Goal: Task Accomplishment & Management: Manage account settings

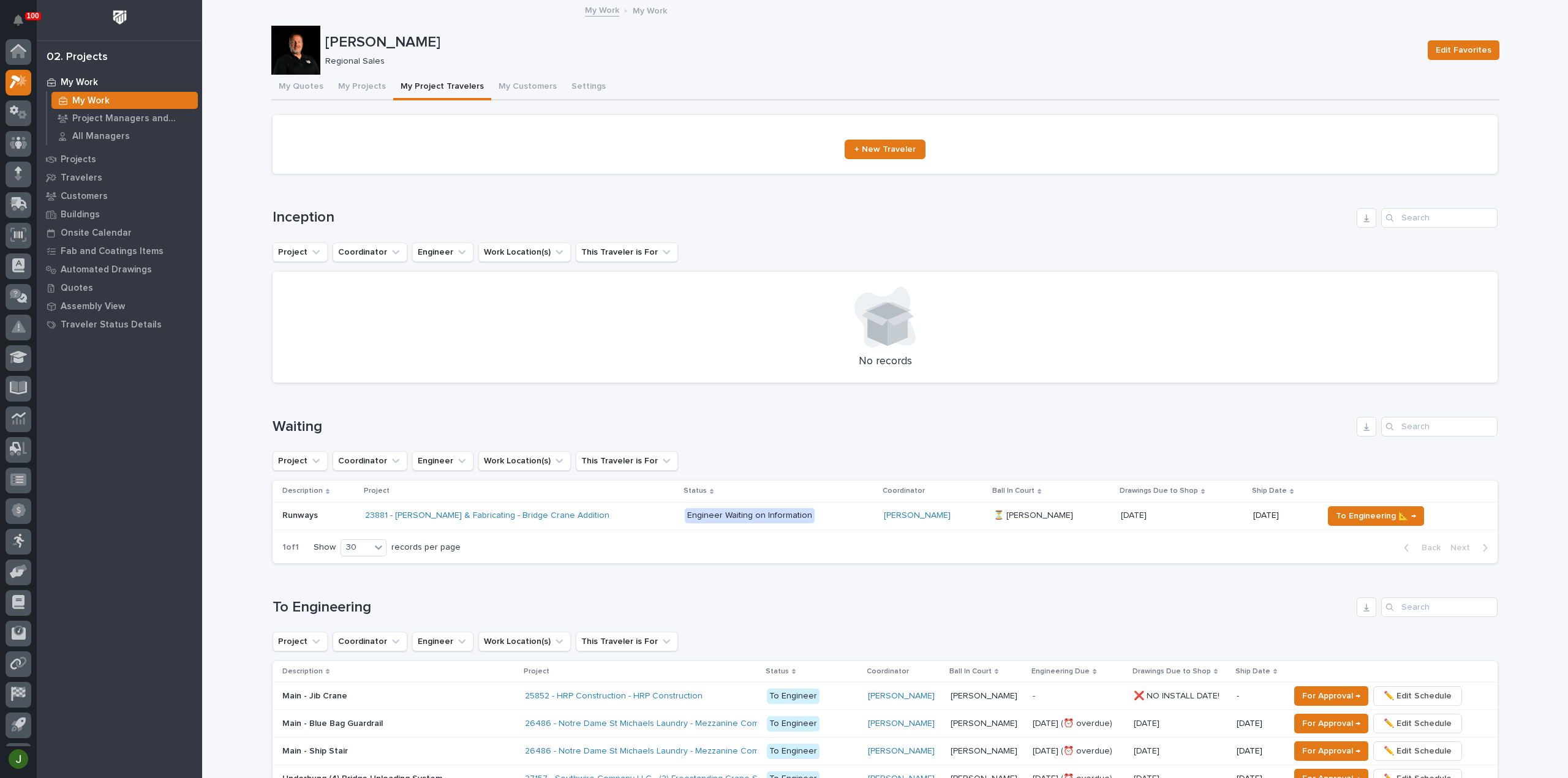
scroll to position [27, 0]
click at [310, 82] on button "My Quotes" at bounding box center [301, 88] width 59 height 26
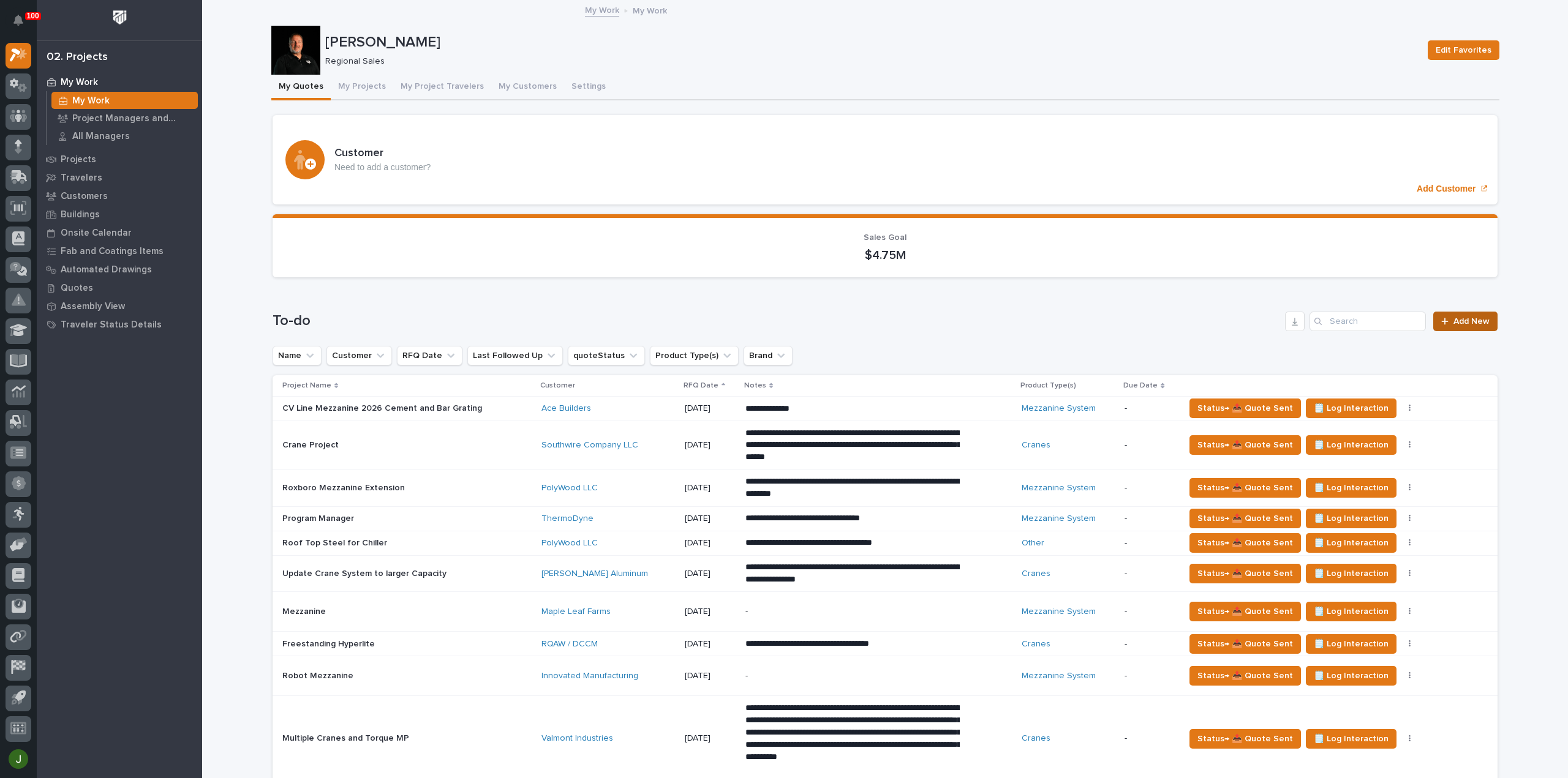
click at [1471, 319] on span "Add New" at bounding box center [1471, 321] width 36 height 9
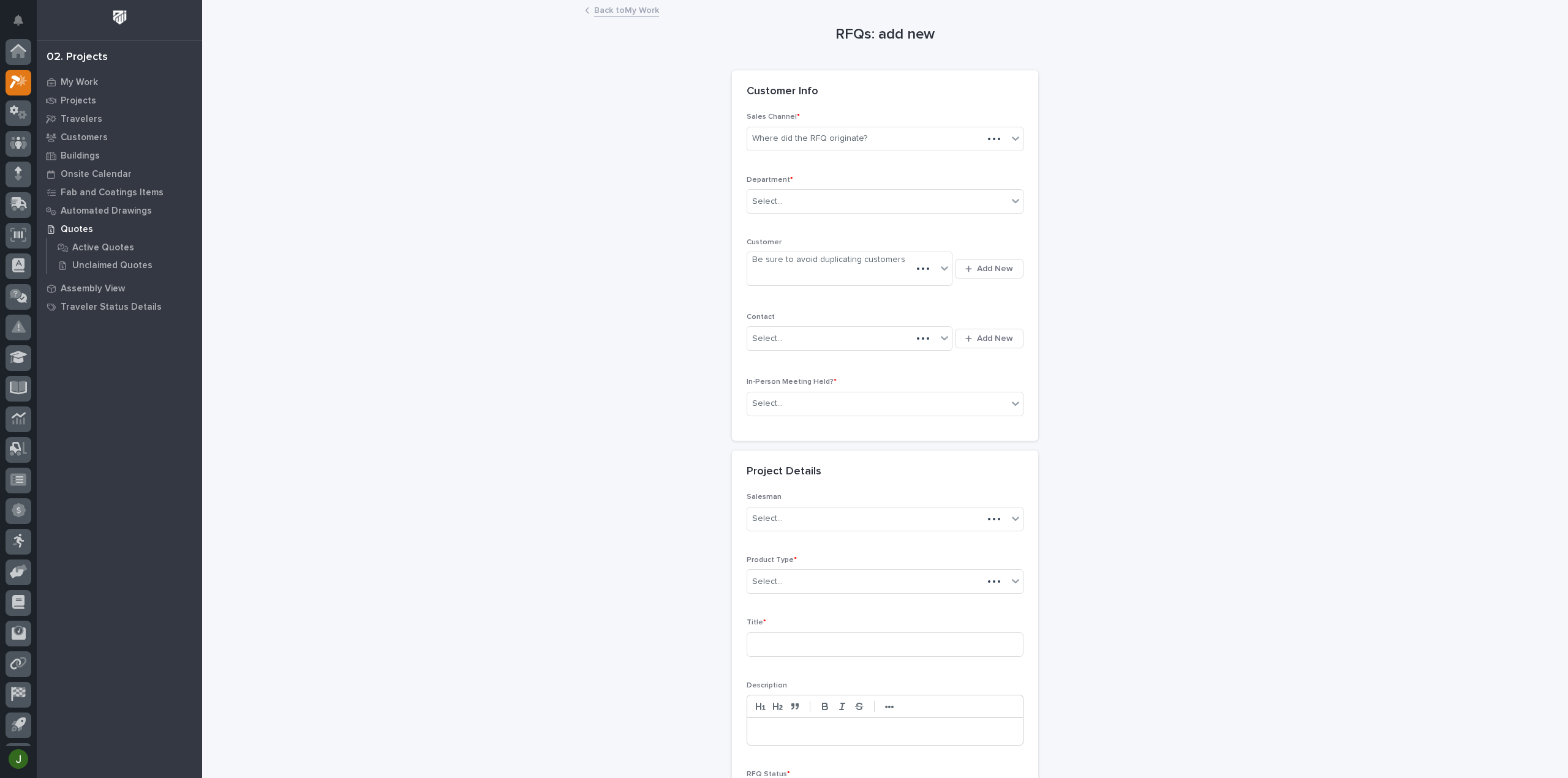
scroll to position [27, 0]
click at [788, 136] on div "Where did the RFQ originate?" at bounding box center [809, 138] width 115 height 13
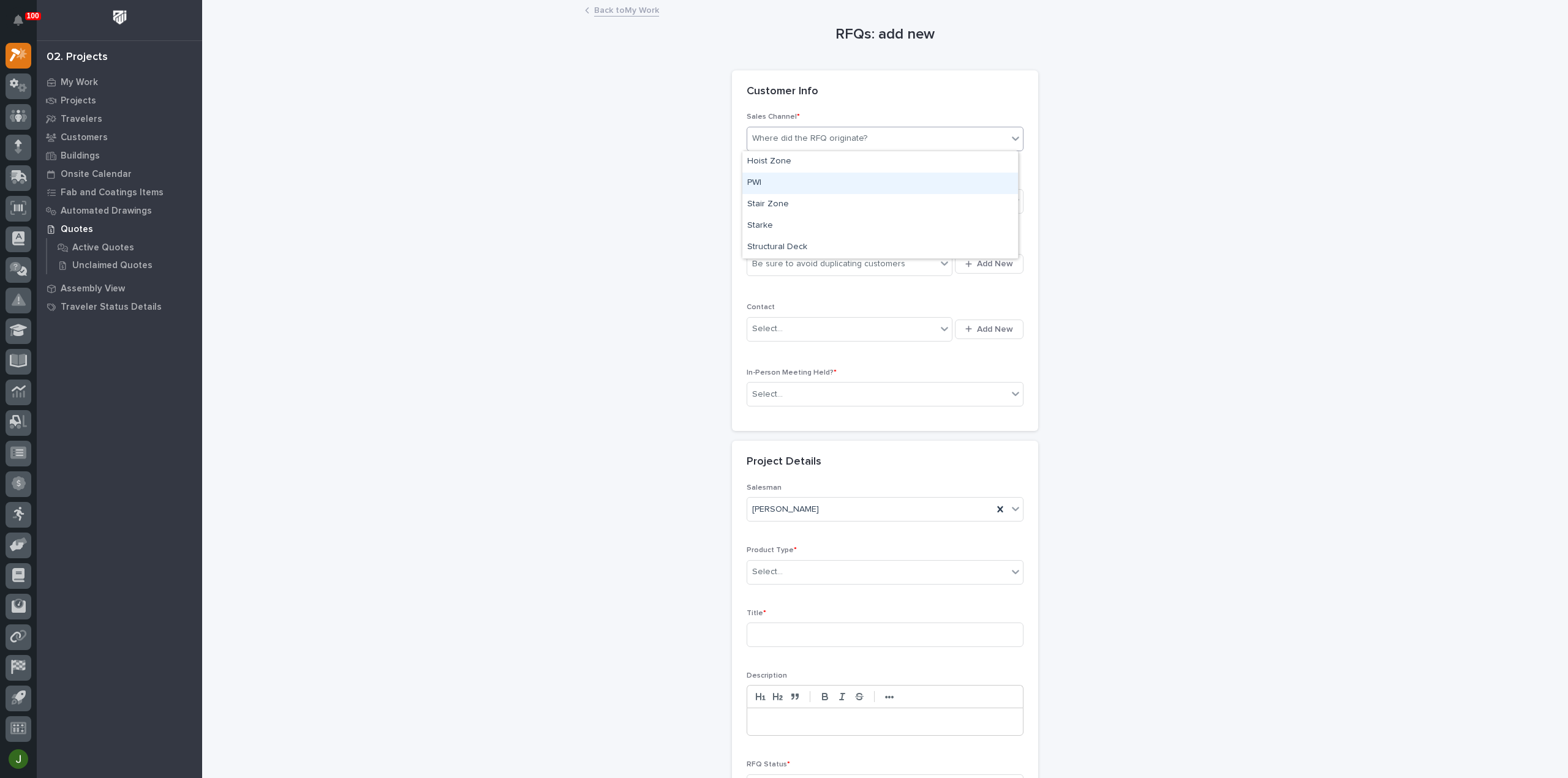
click at [769, 181] on div "PWI" at bounding box center [880, 183] width 275 height 22
click at [783, 197] on div "Select..." at bounding box center [877, 202] width 261 height 20
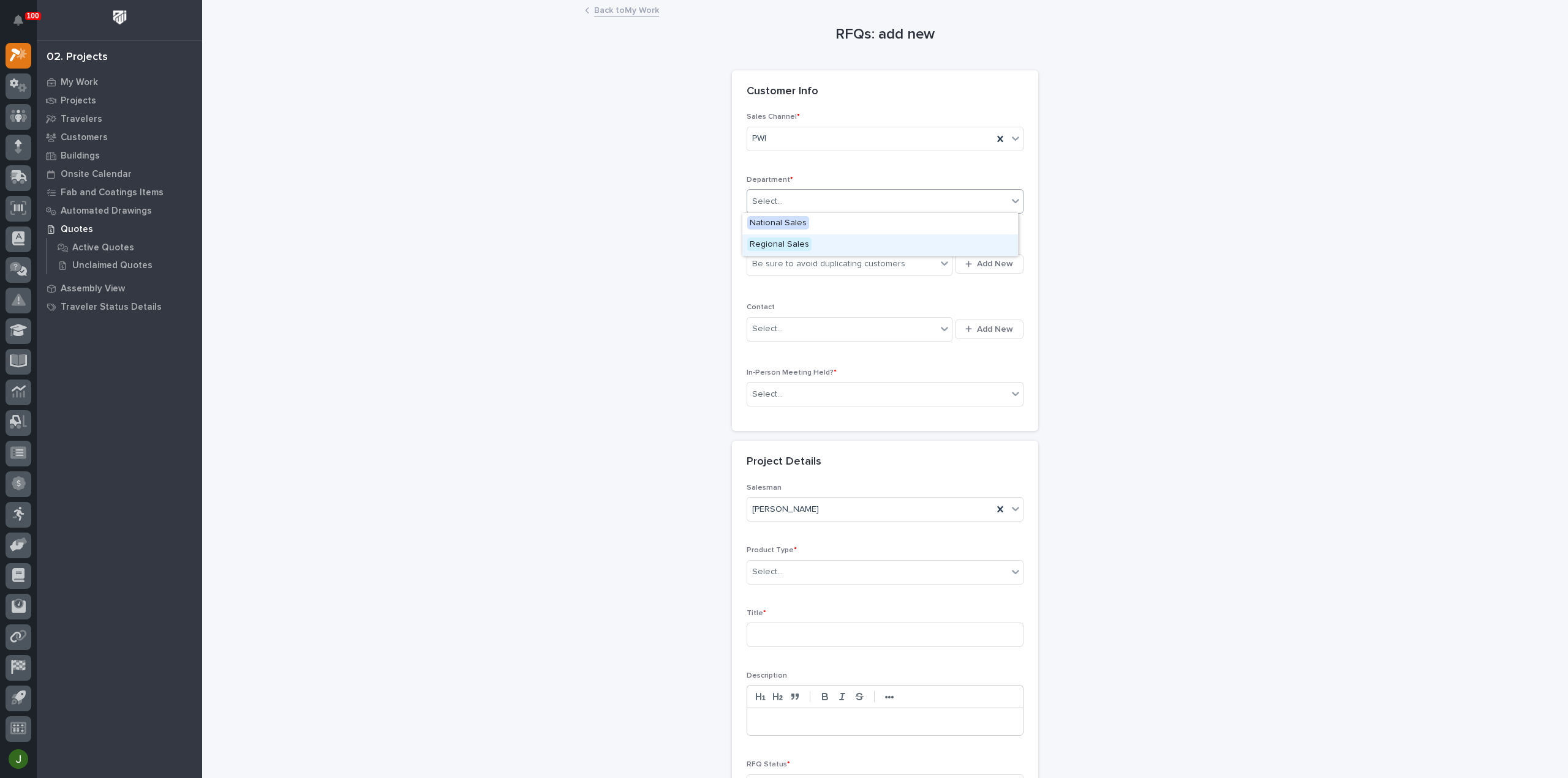
click at [778, 241] on span "Regional Sales" at bounding box center [779, 244] width 64 height 14
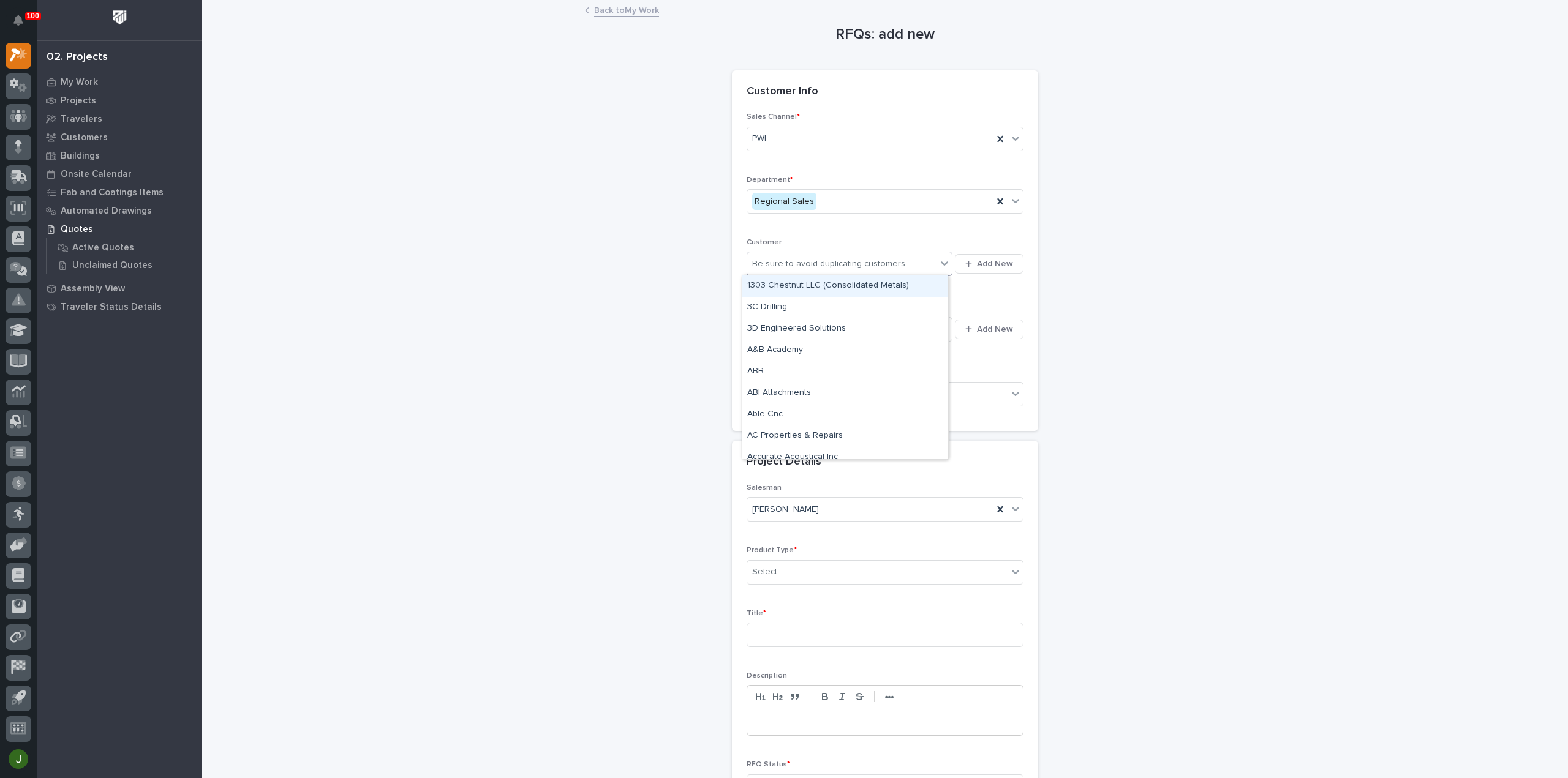
click at [778, 262] on div "Be sure to avoid duplicating customers" at bounding box center [828, 264] width 153 height 13
type input "*****"
click at [800, 412] on div "[PERSON_NAME] Construction" at bounding box center [844, 415] width 206 height 22
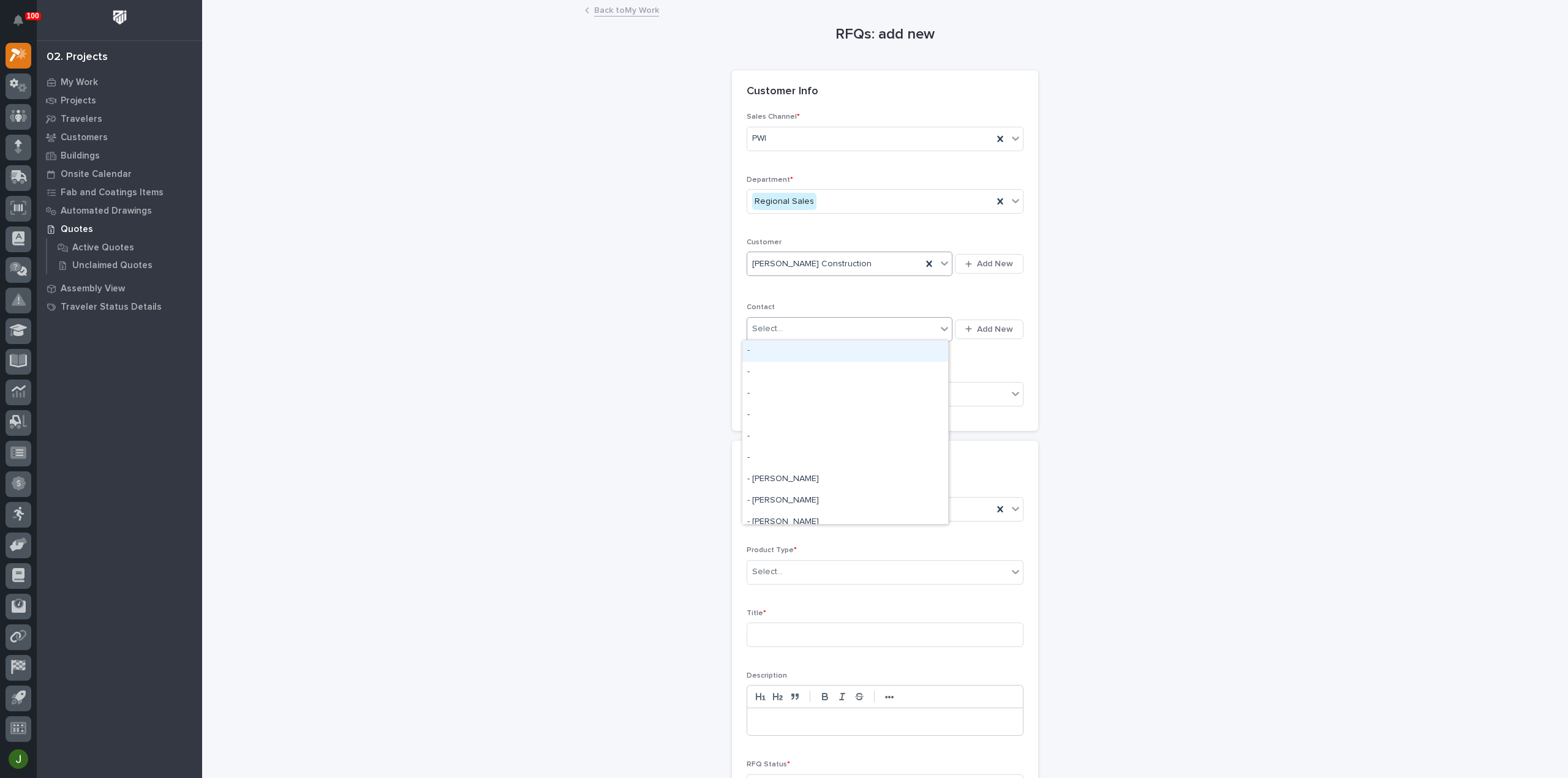
click at [788, 328] on div "Select..." at bounding box center [841, 329] width 190 height 20
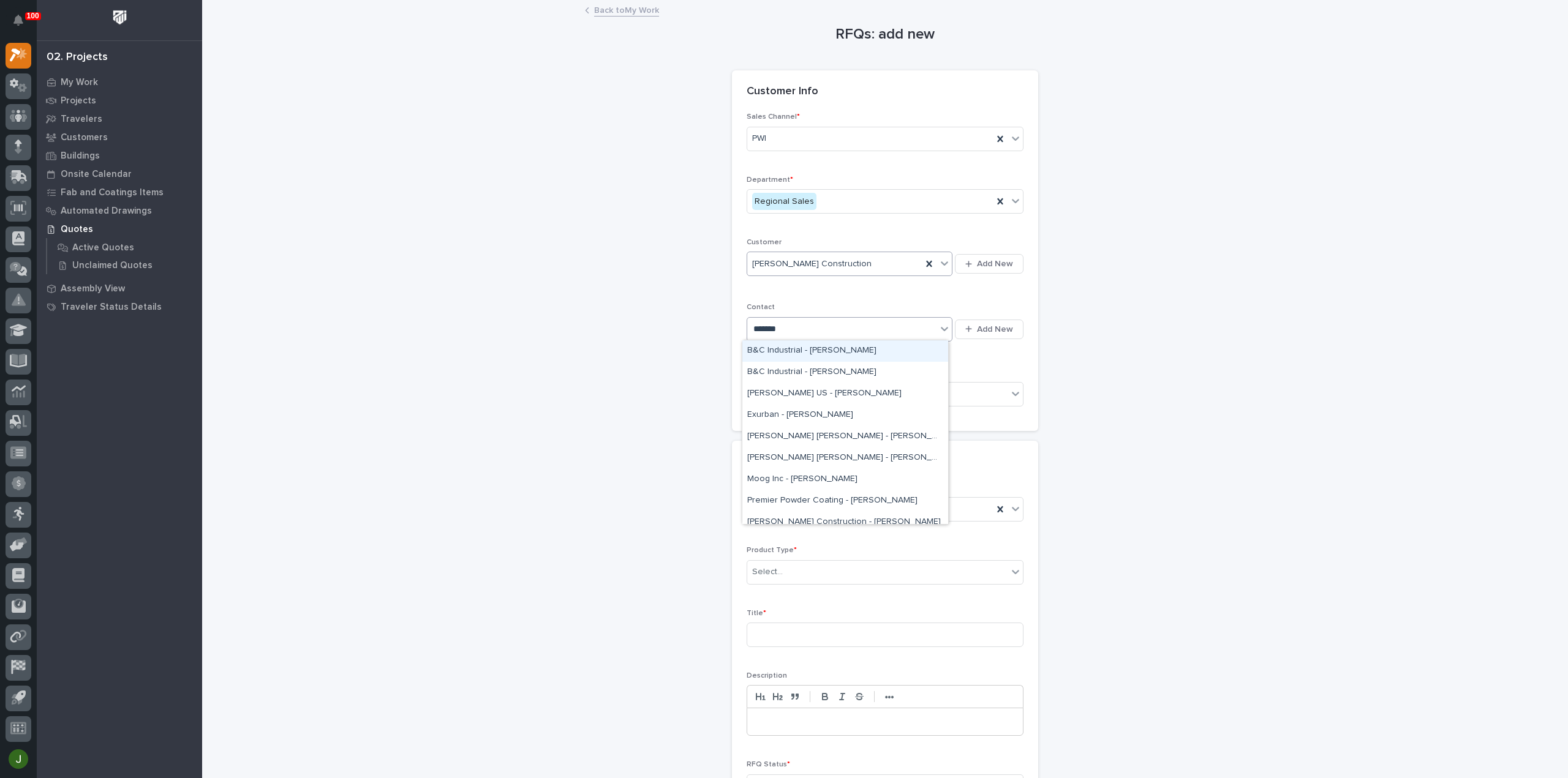
type input "********"
click at [832, 518] on div "[PERSON_NAME] Construction - [PERSON_NAME]" at bounding box center [844, 522] width 206 height 22
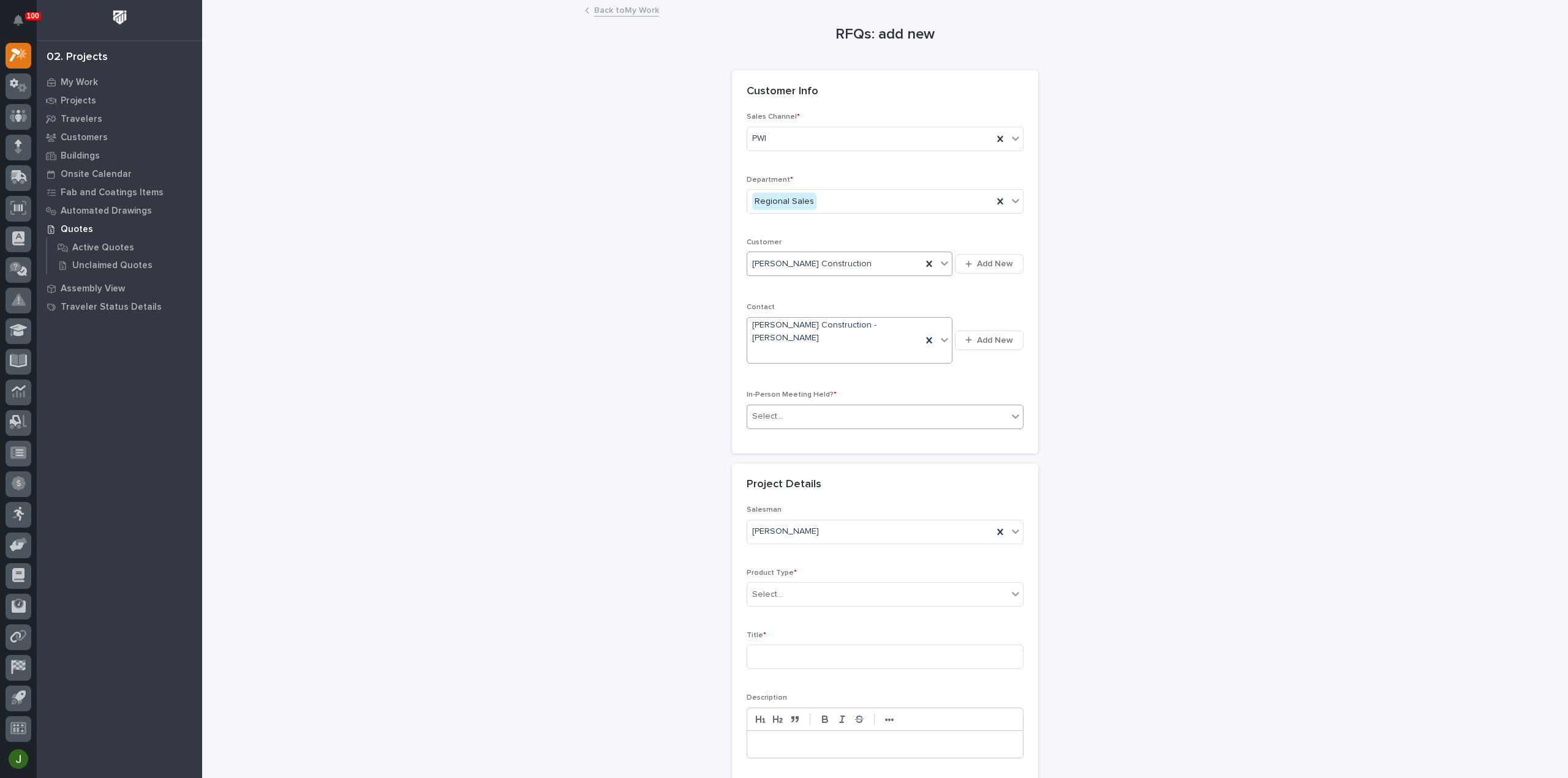
click at [774, 410] on div "Select..." at bounding box center [767, 416] width 31 height 13
click at [766, 423] on div "Yes" at bounding box center [880, 425] width 275 height 22
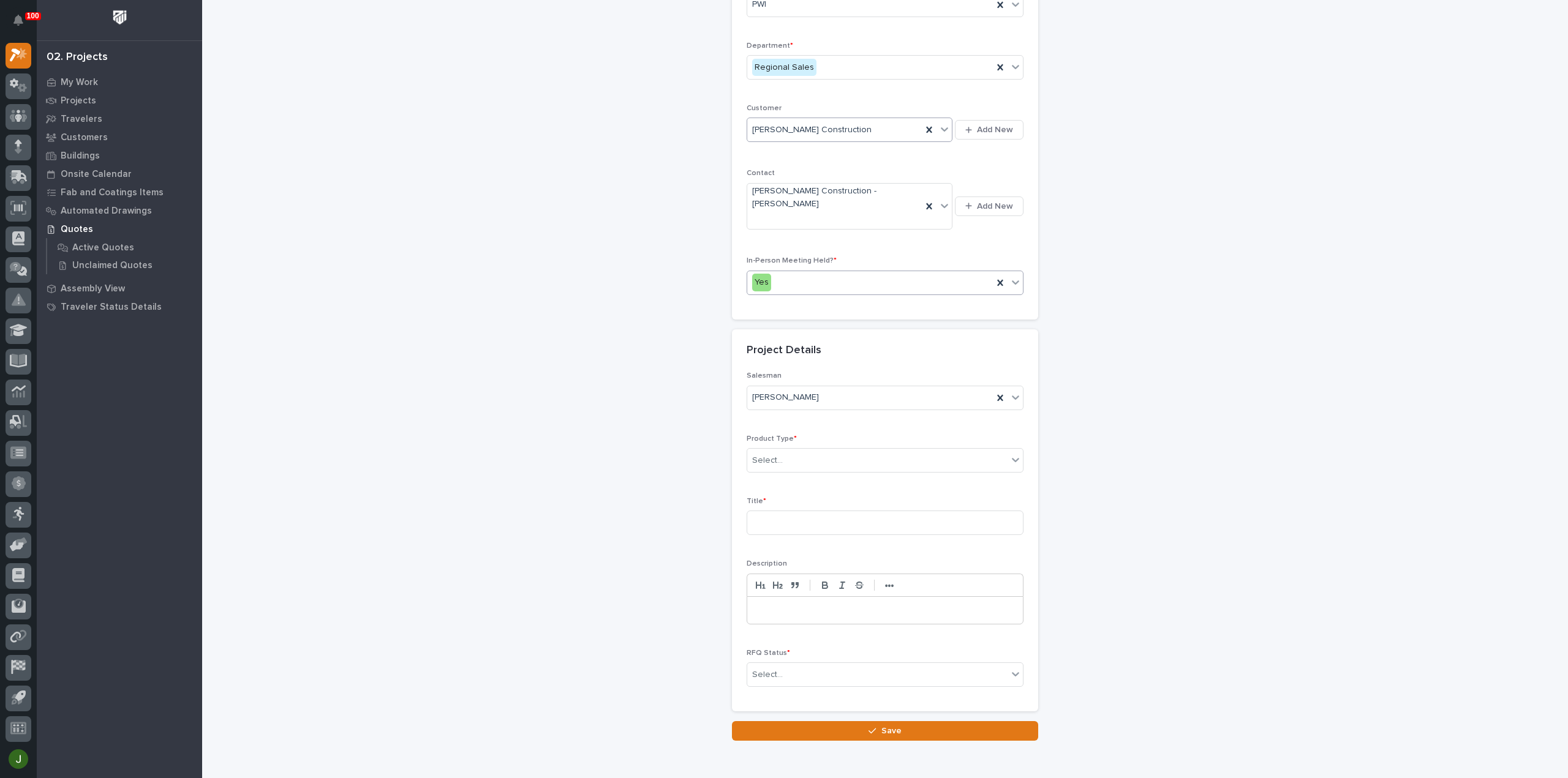
scroll to position [163, 0]
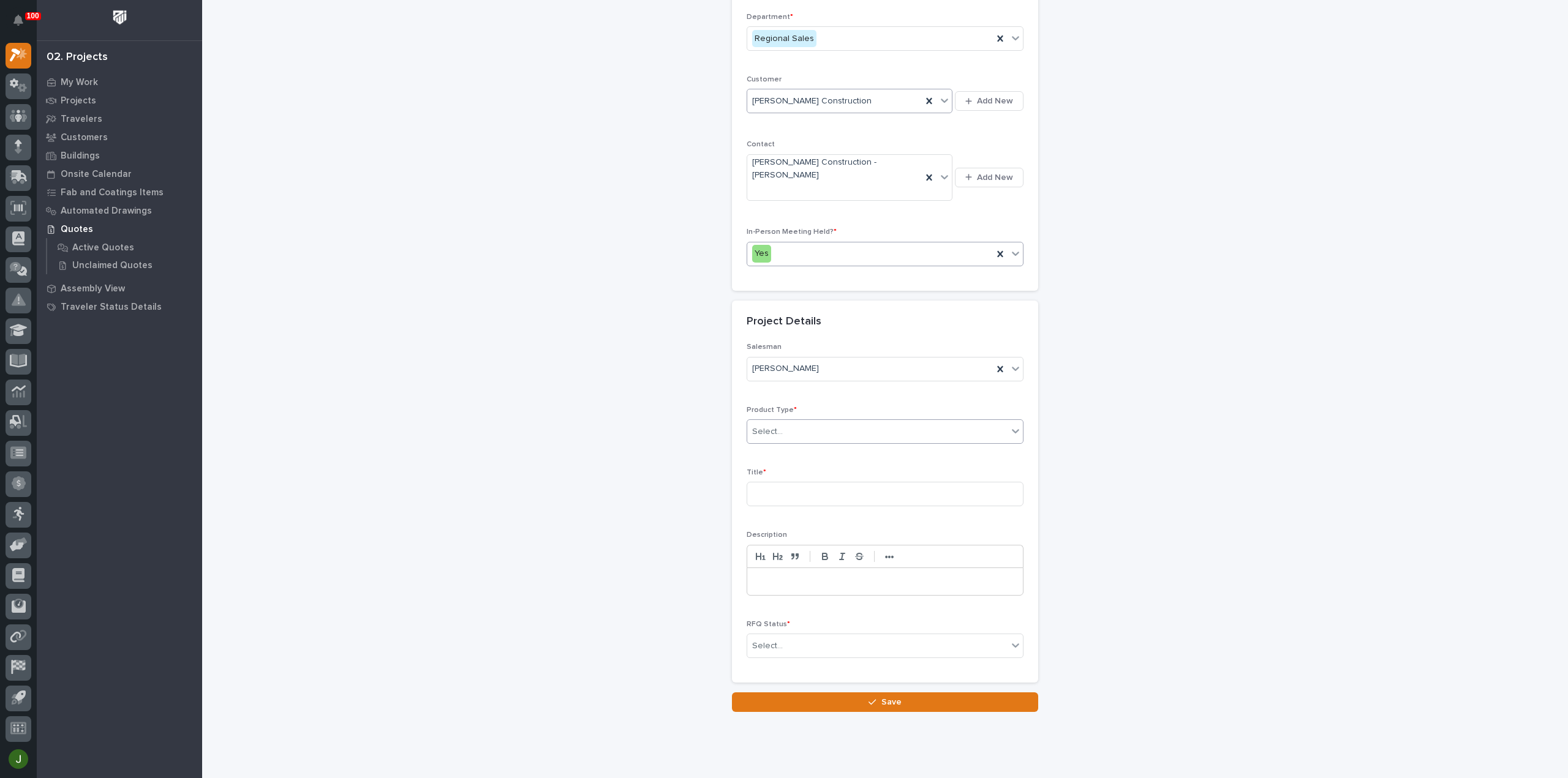
click at [783, 422] on div "Select..." at bounding box center [877, 432] width 261 height 20
click at [783, 553] on div "Safety Products" at bounding box center [880, 558] width 275 height 22
click at [768, 482] on input at bounding box center [885, 494] width 277 height 25
click at [769, 482] on input "Kitcjens To Go New Building Fall Protection" at bounding box center [885, 494] width 277 height 25
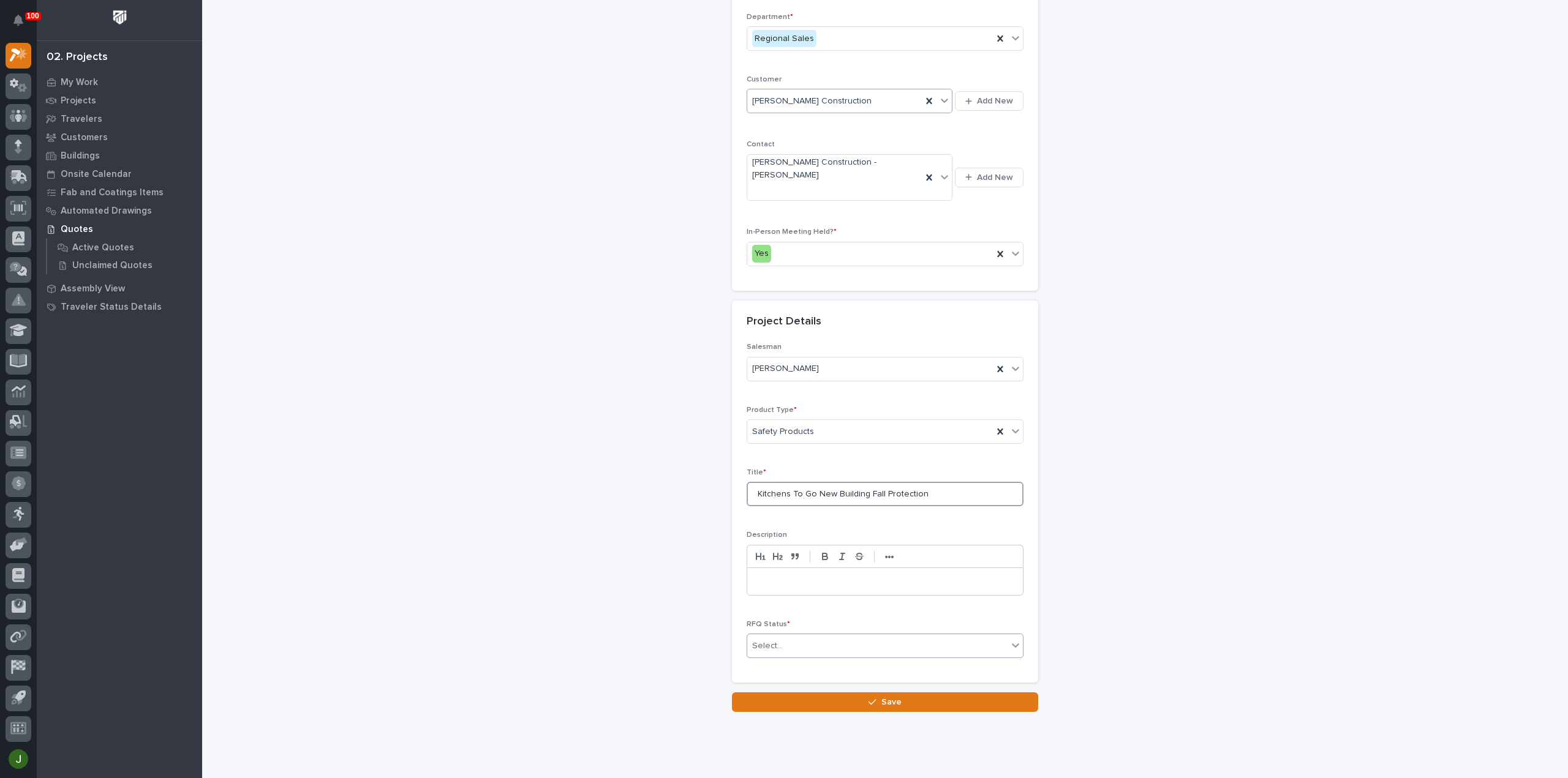
type input "Kitchens To Go New Building Fall Protection"
click at [784, 641] on input "text" at bounding box center [785, 646] width 1 height 10
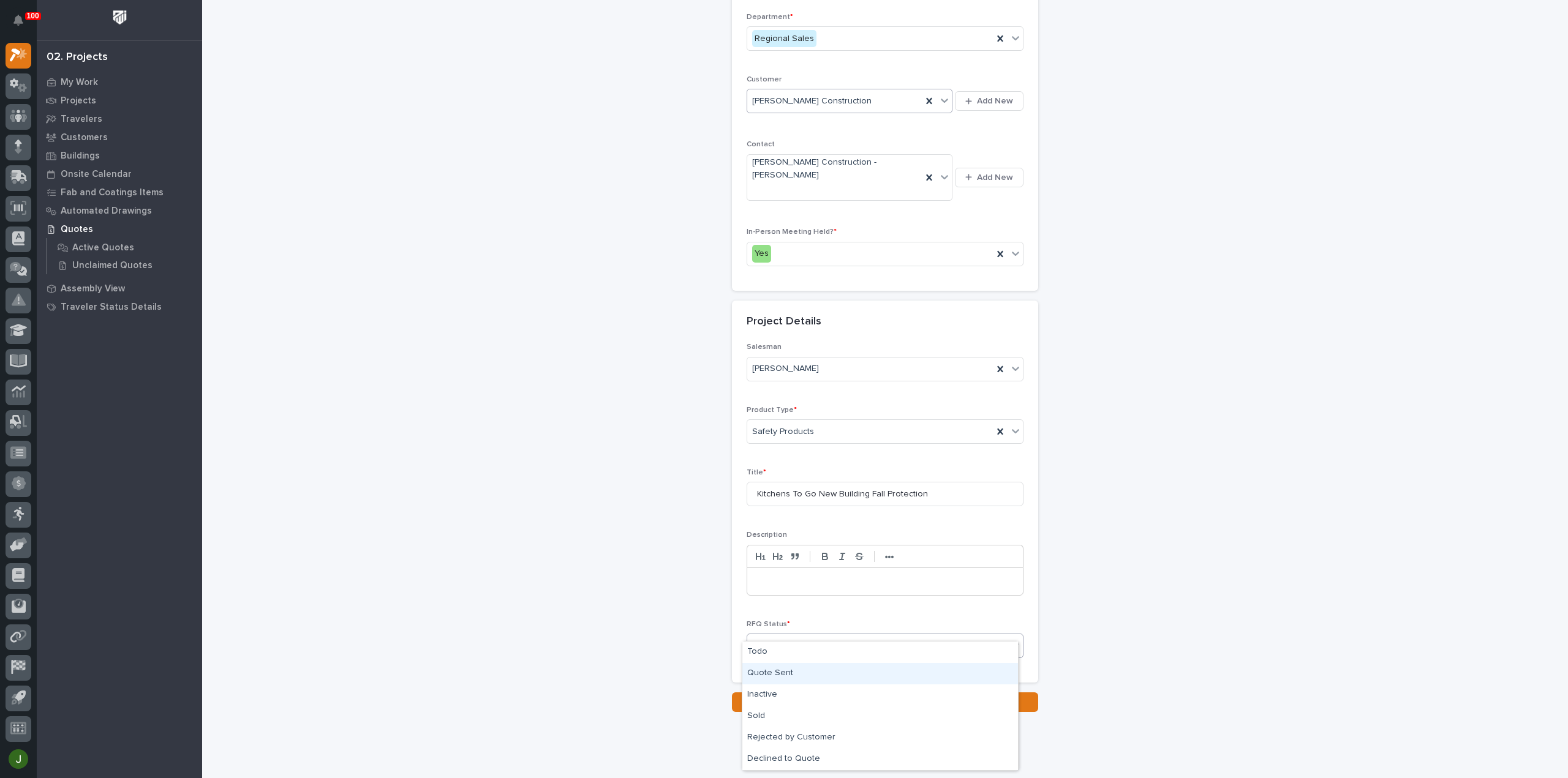
click at [780, 671] on div "Quote Sent" at bounding box center [880, 673] width 275 height 22
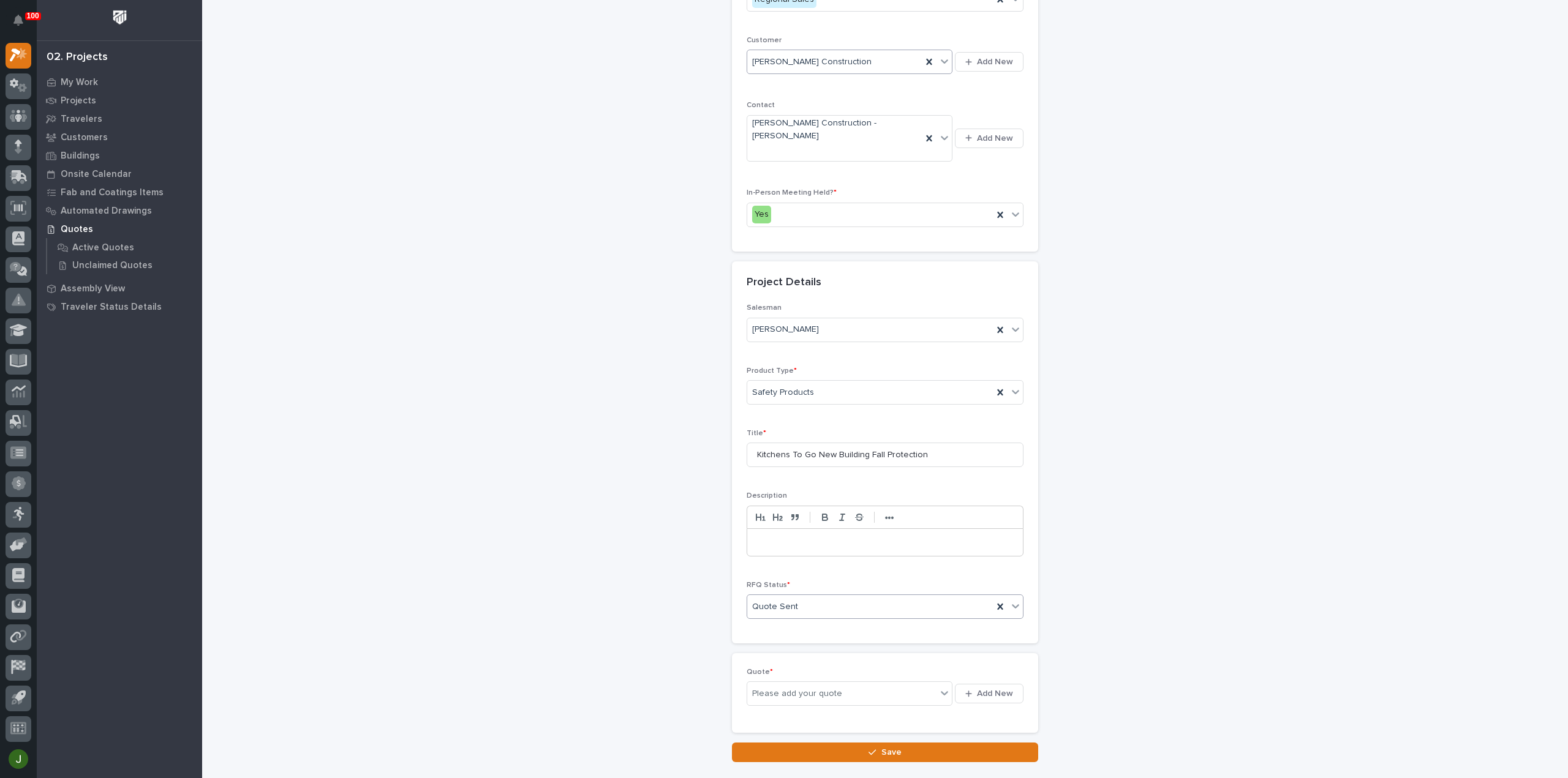
scroll to position [207, 0]
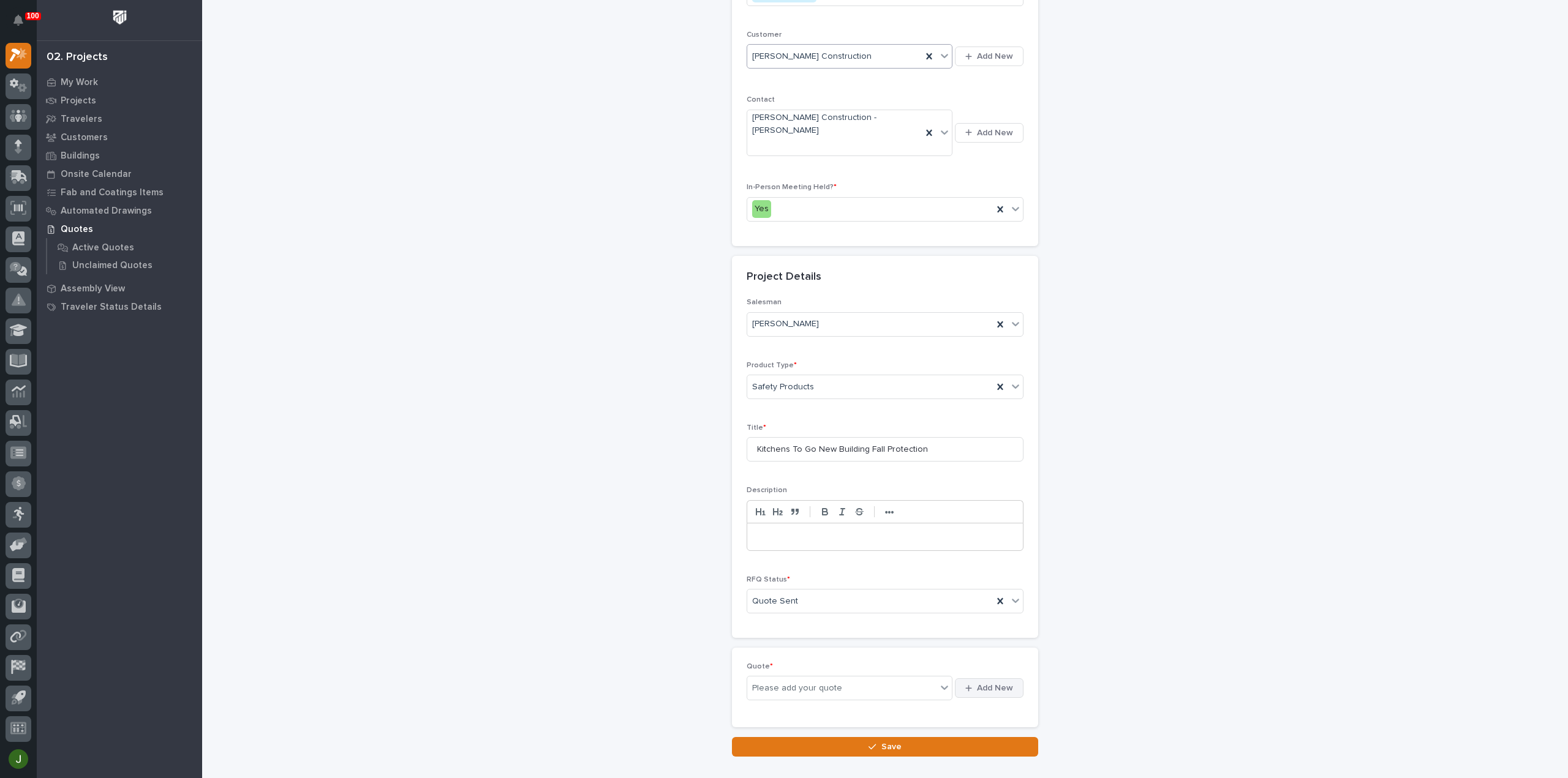
click at [987, 682] on span "Add New" at bounding box center [995, 688] width 36 height 11
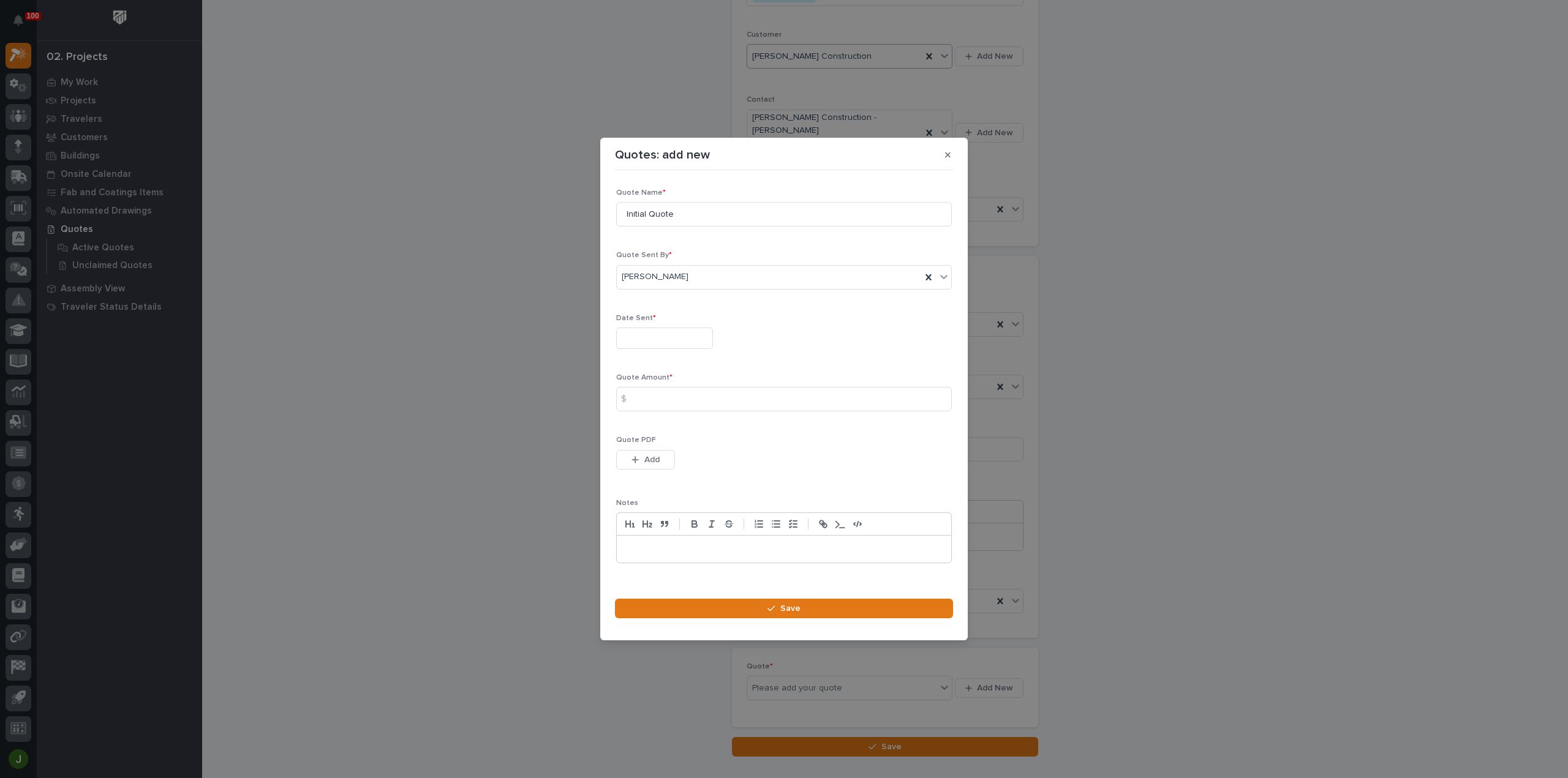
click at [648, 340] on input "text" at bounding box center [664, 338] width 97 height 22
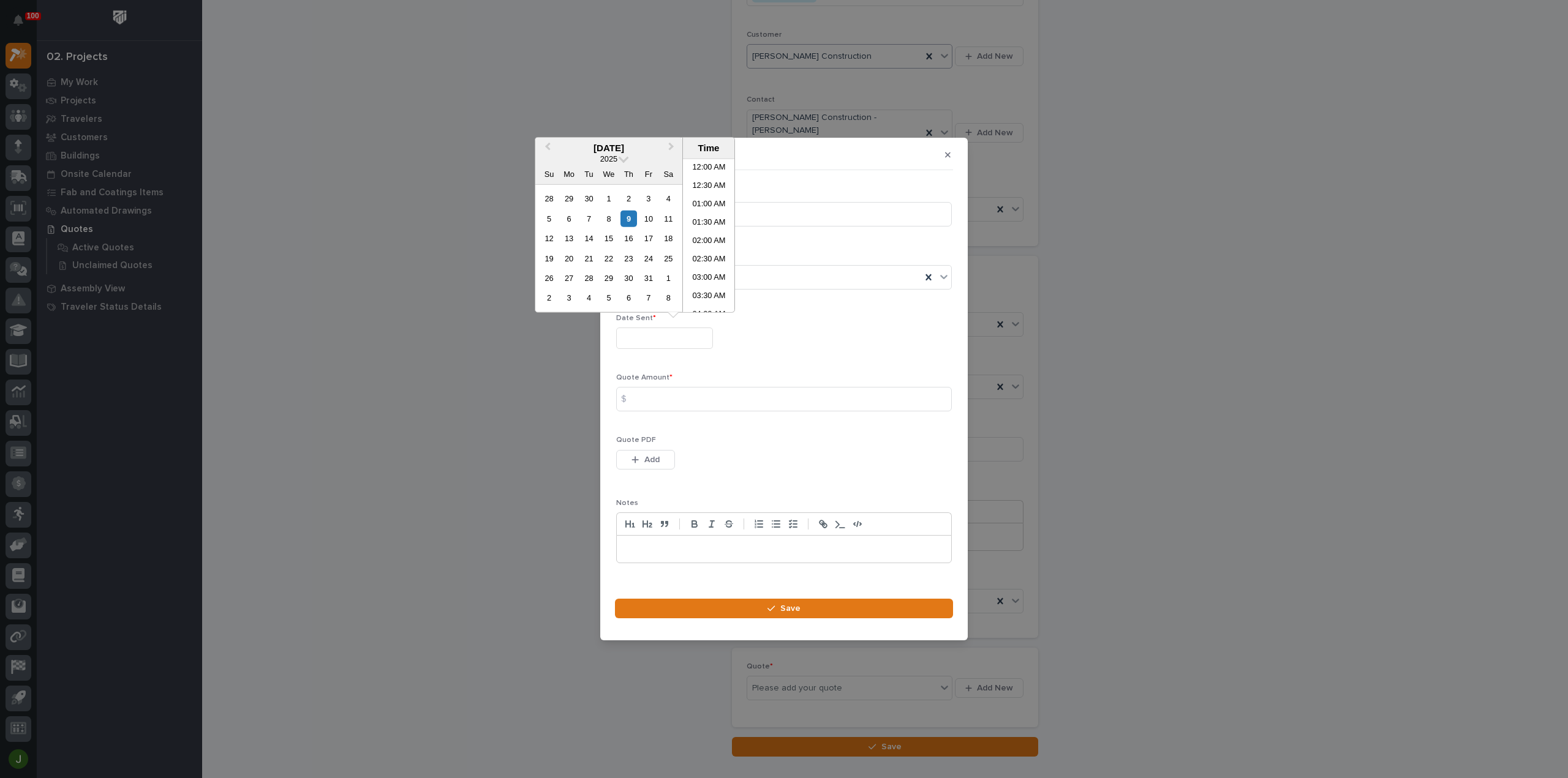
scroll to position [484, 0]
click at [703, 253] on li "03:30 PM" at bounding box center [709, 254] width 52 height 19
type input "**********"
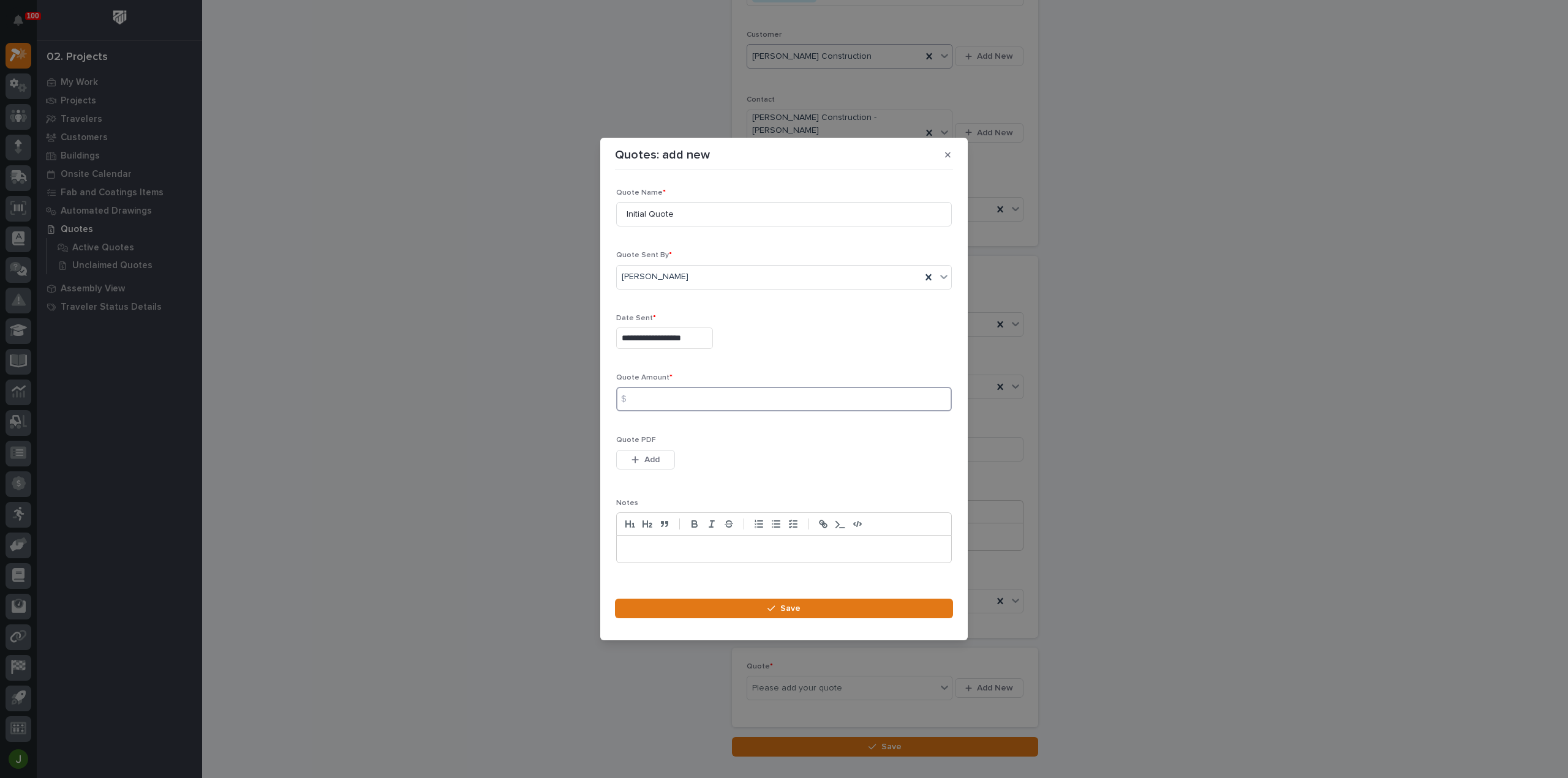
click at [651, 392] on input at bounding box center [784, 399] width 336 height 25
type input "322744"
click at [651, 462] on span "Add" at bounding box center [652, 460] width 15 height 11
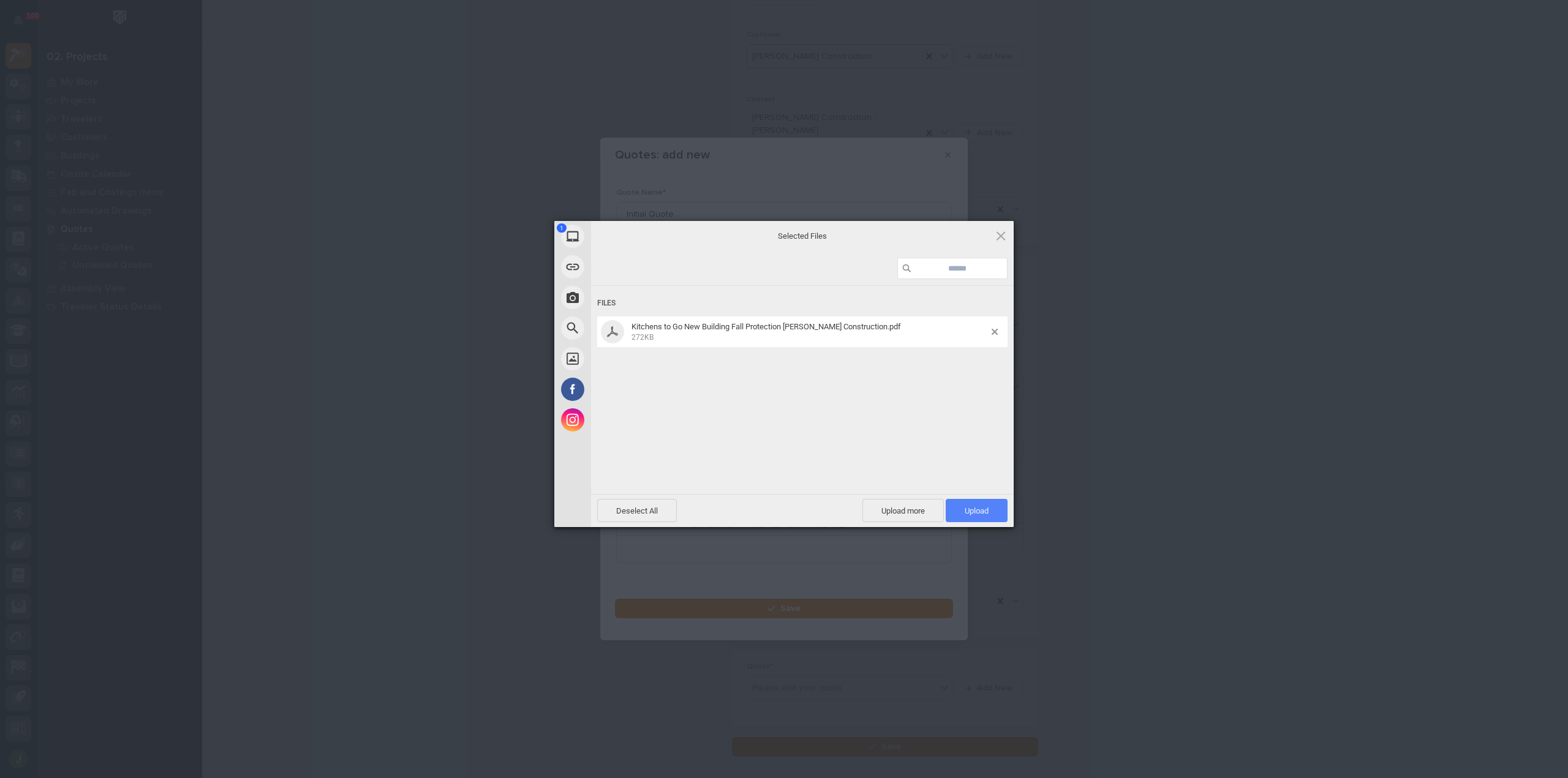
click at [977, 504] on span "Upload 1" at bounding box center [977, 511] width 62 height 23
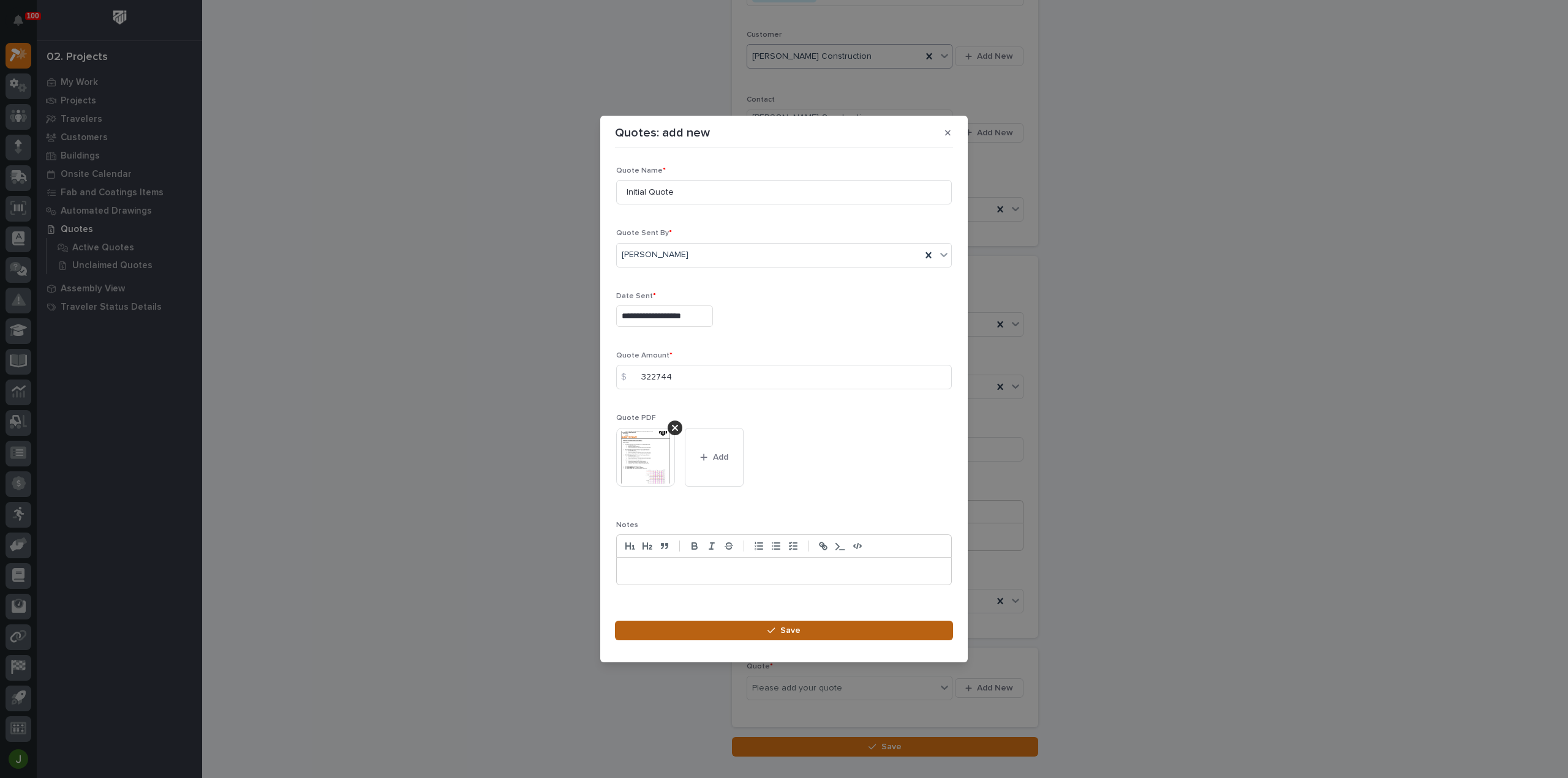
click at [790, 629] on span "Save" at bounding box center [790, 631] width 20 height 11
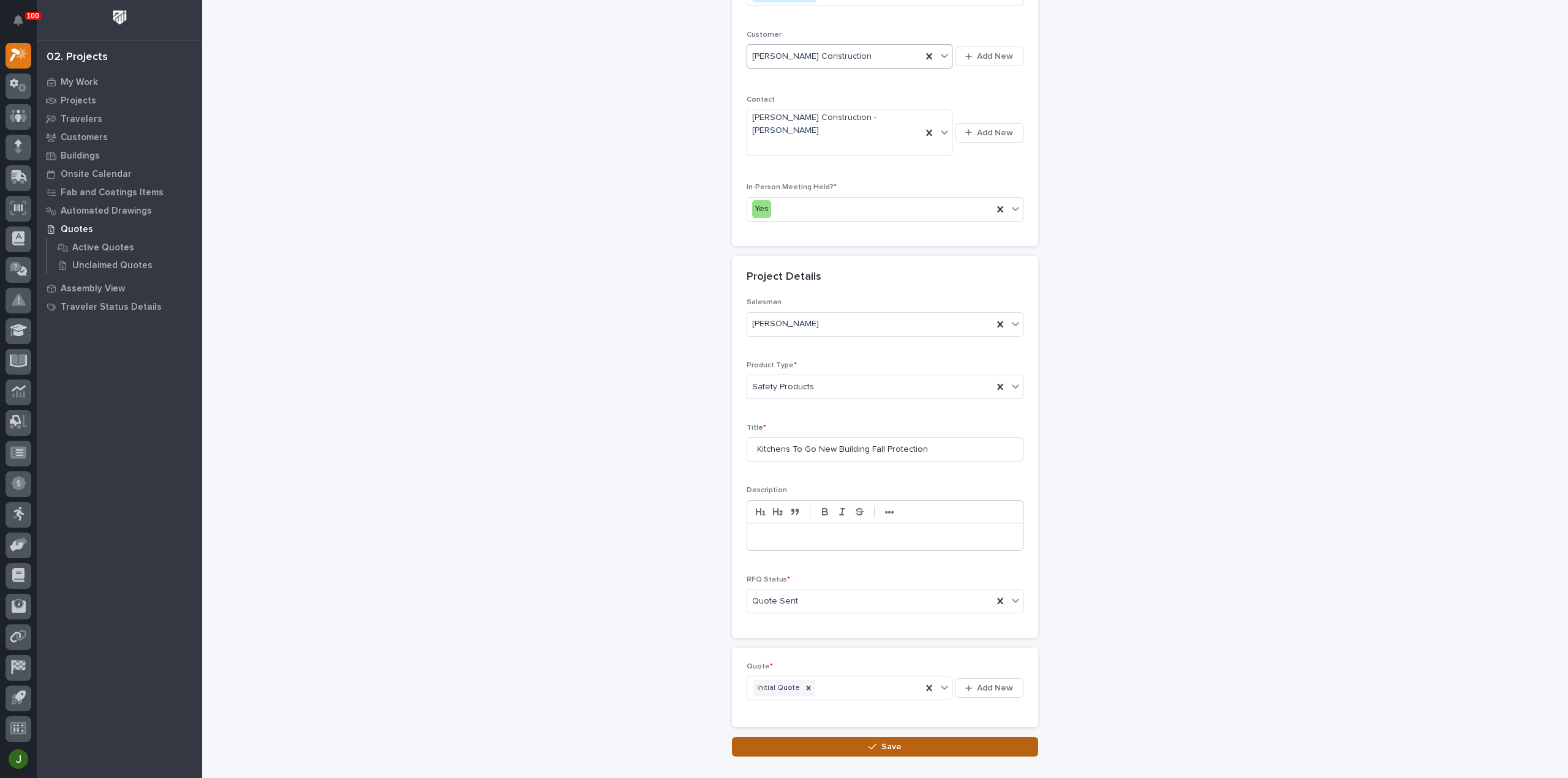
click at [895, 741] on span "Save" at bounding box center [891, 747] width 20 height 11
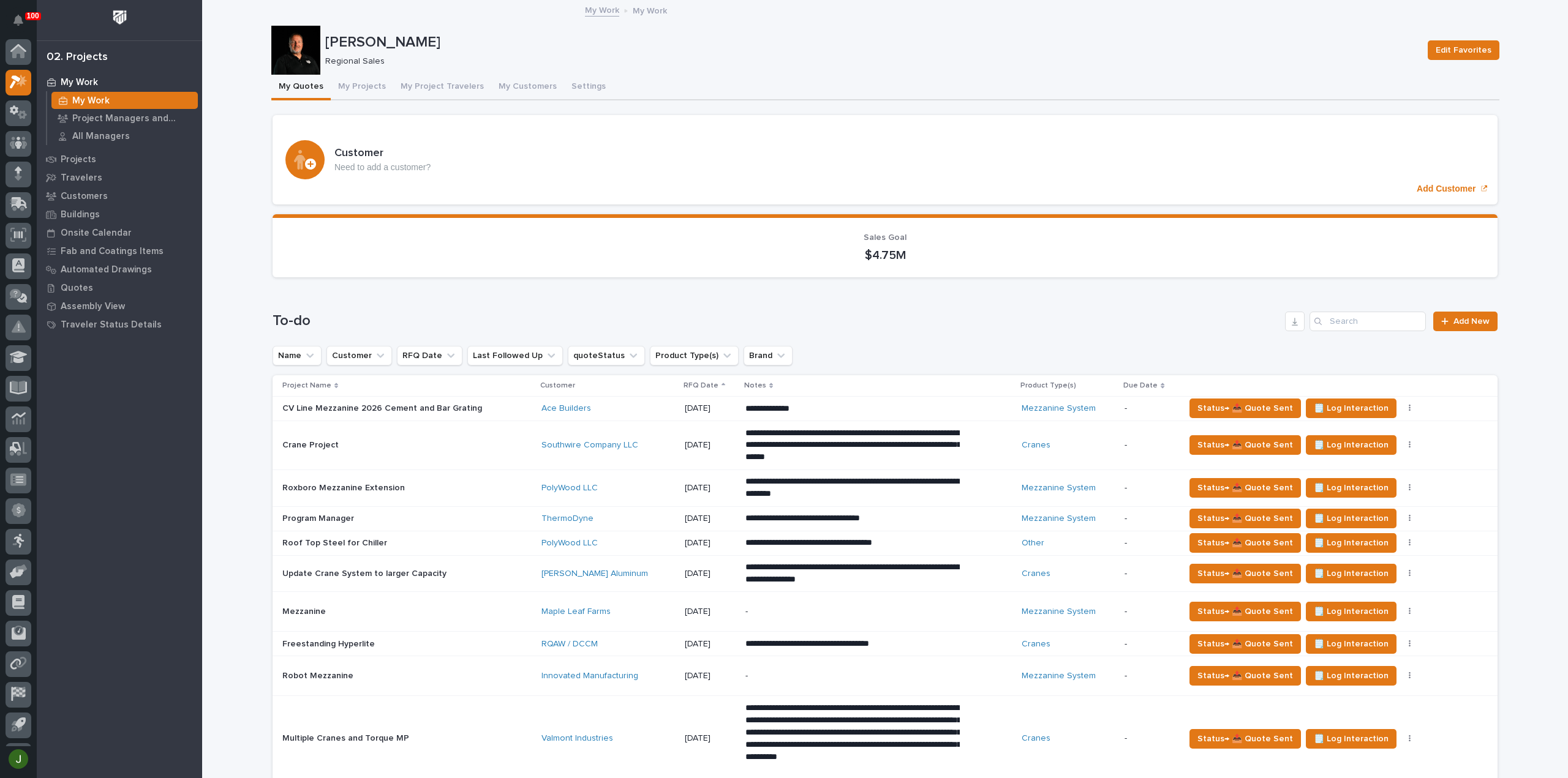
scroll to position [27, 0]
click at [444, 85] on button "My Project Travelers" at bounding box center [442, 88] width 98 height 26
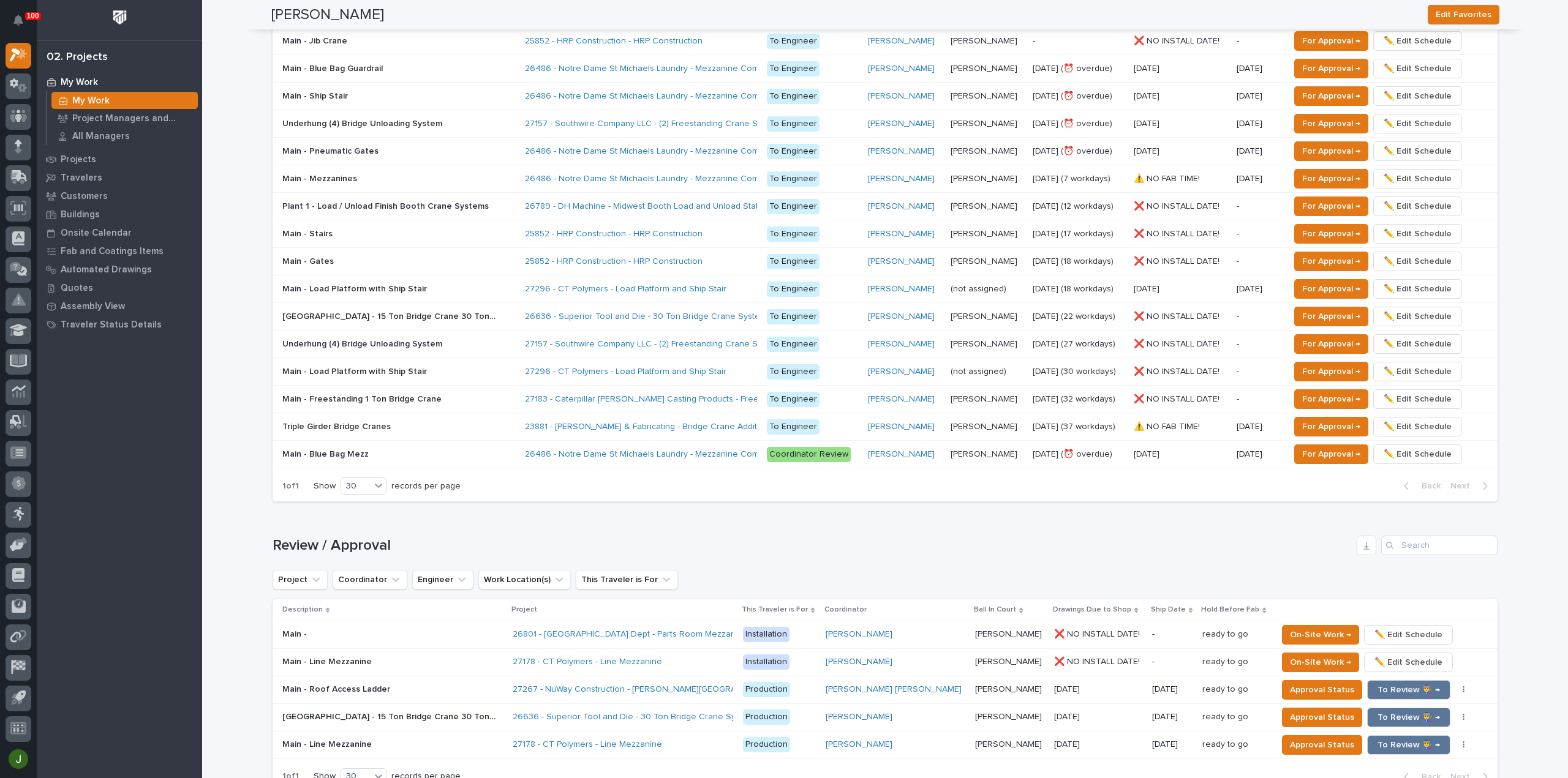
scroll to position [653, 0]
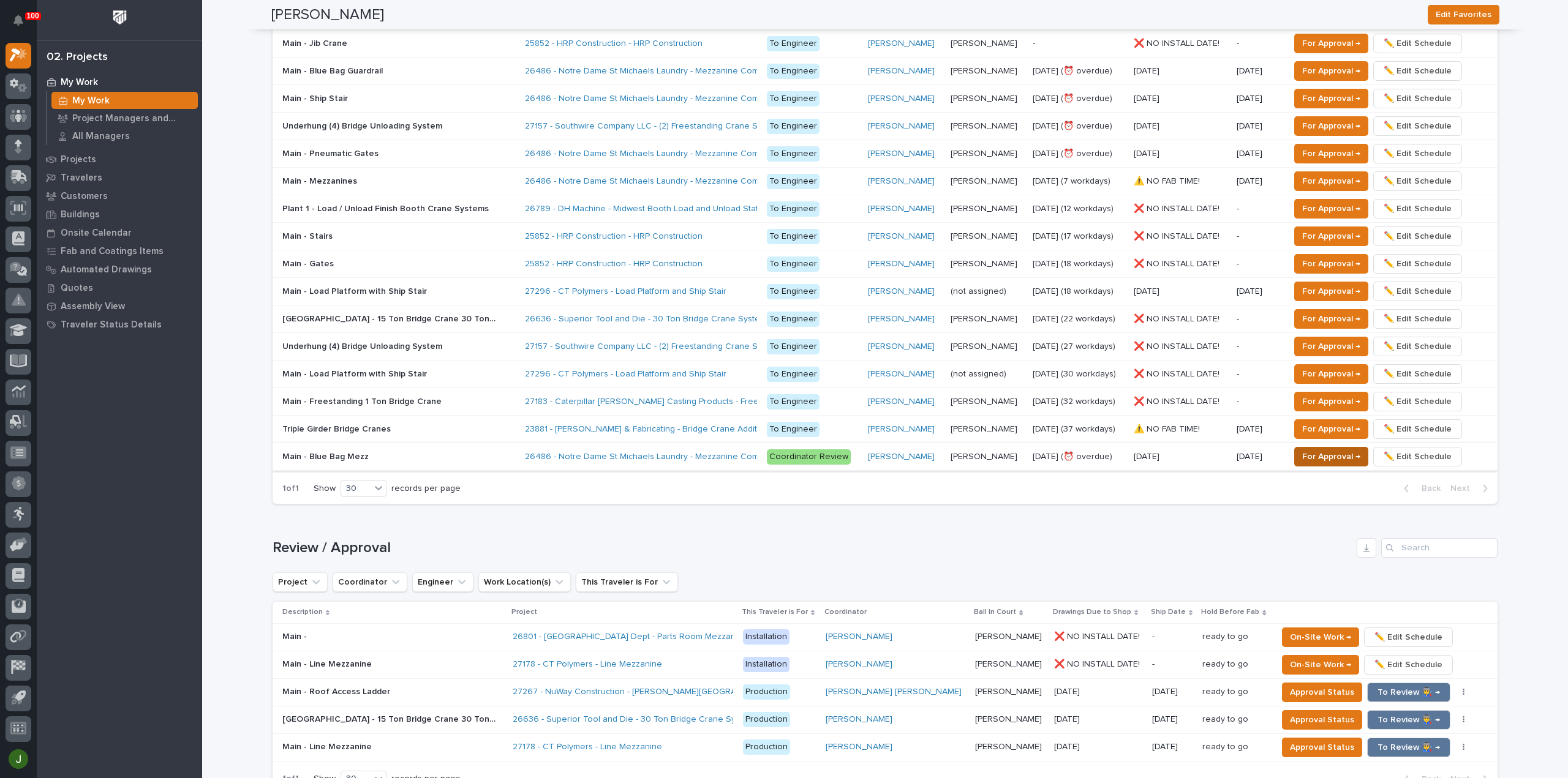
click at [1324, 453] on span "For Approval →" at bounding box center [1331, 457] width 58 height 15
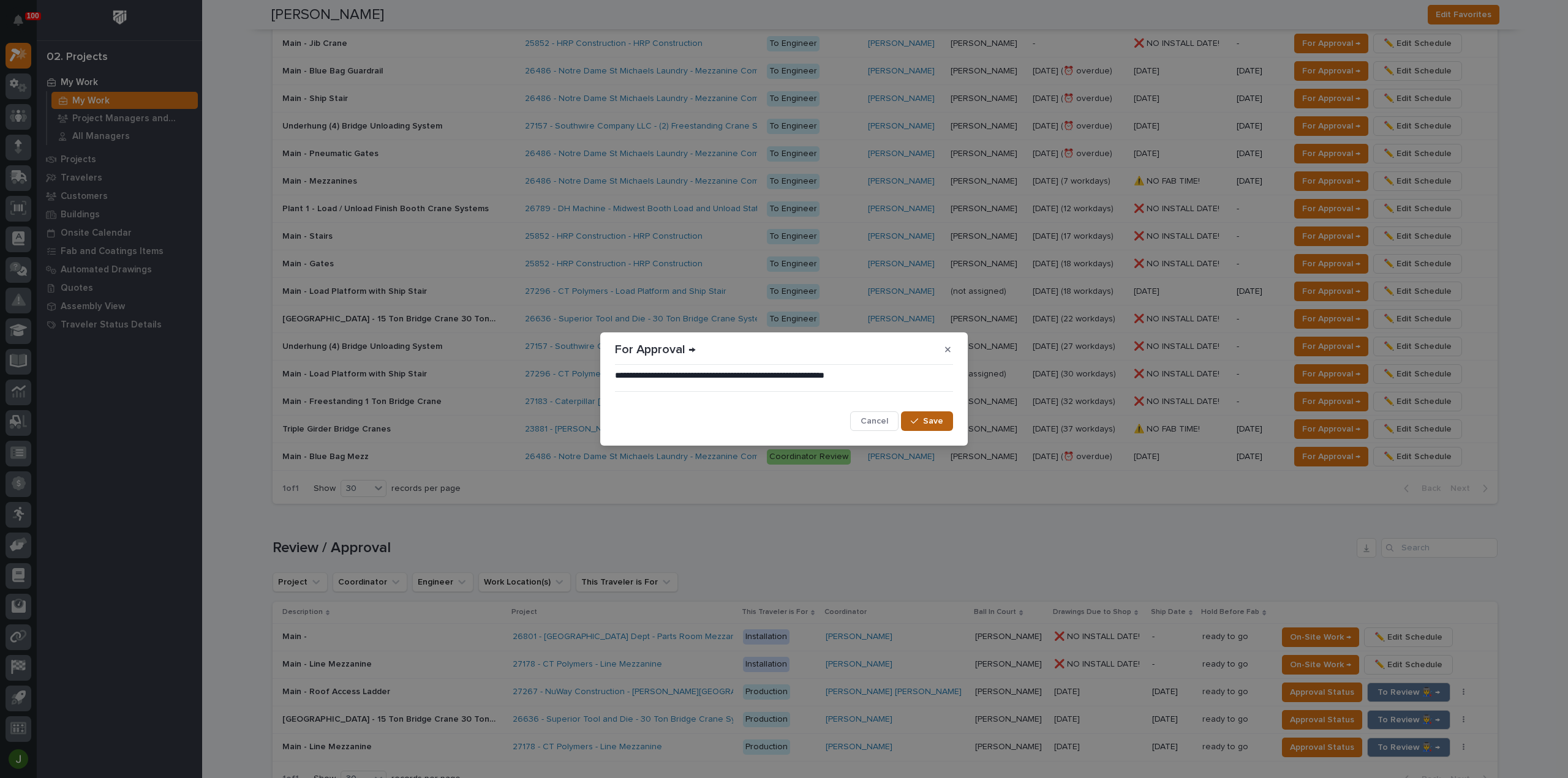
click at [936, 417] on span "Save" at bounding box center [933, 421] width 20 height 11
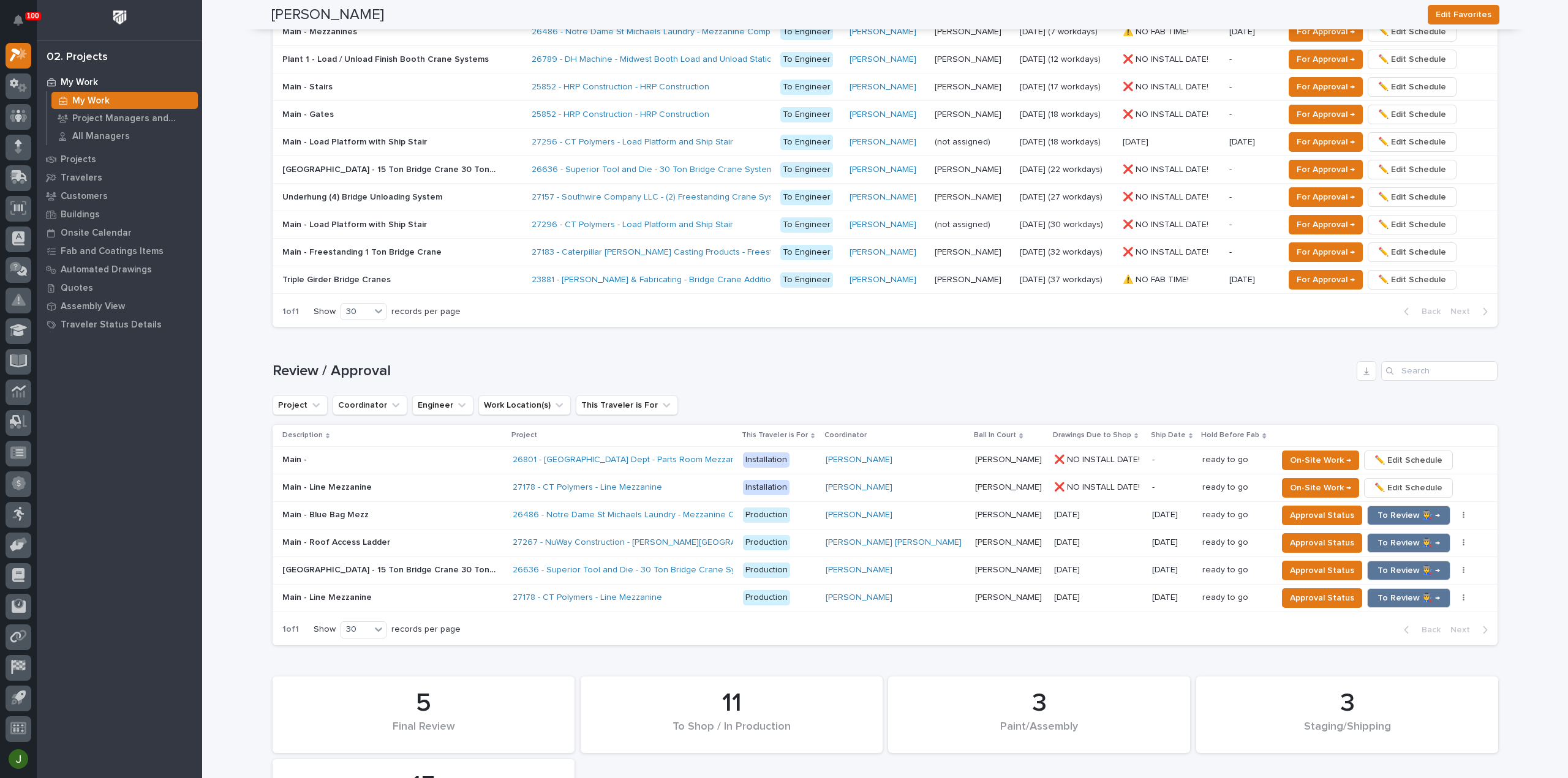
scroll to position [815, 0]
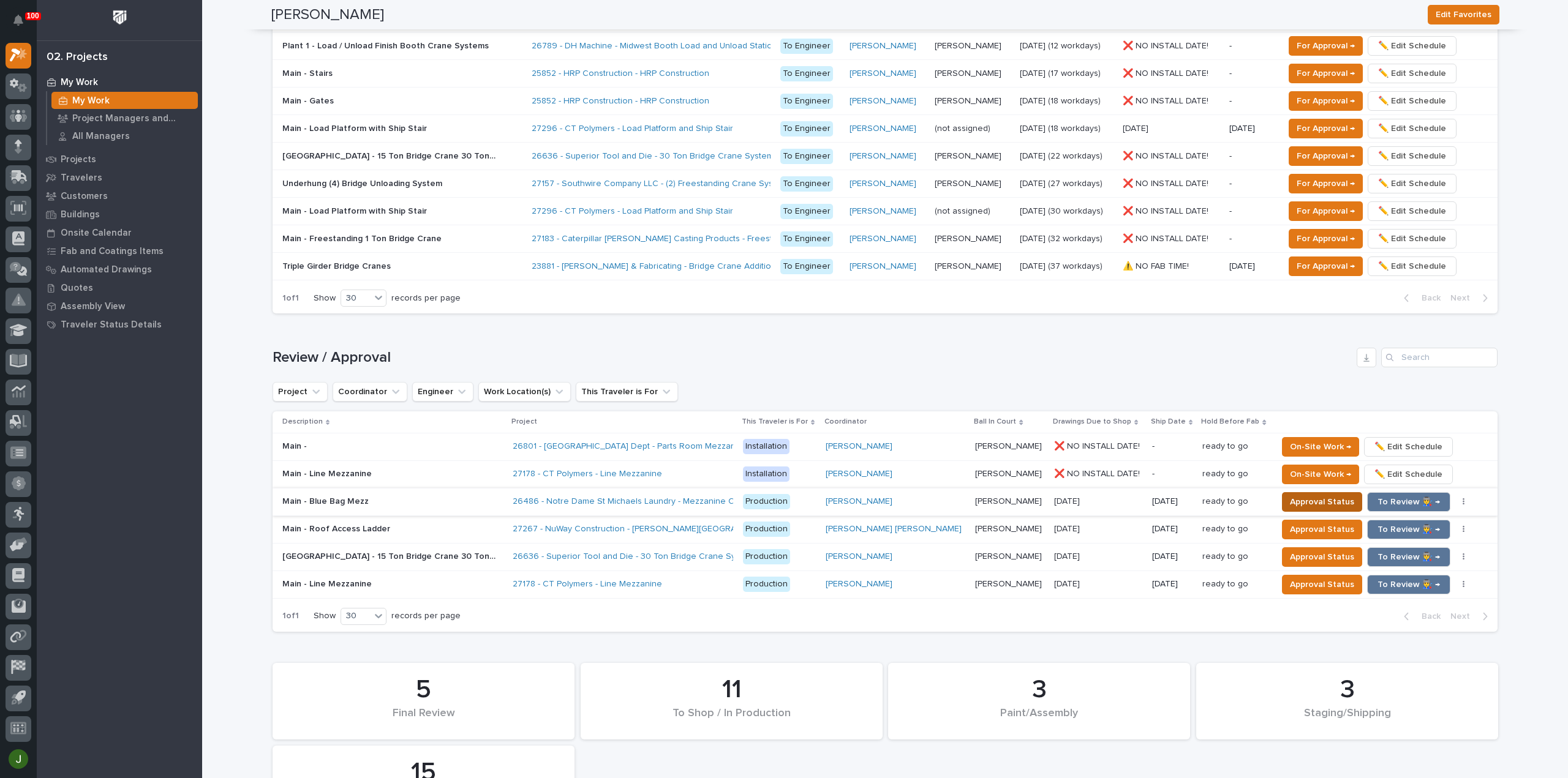
click at [1303, 495] on span "Approval Status" at bounding box center [1322, 502] width 64 height 15
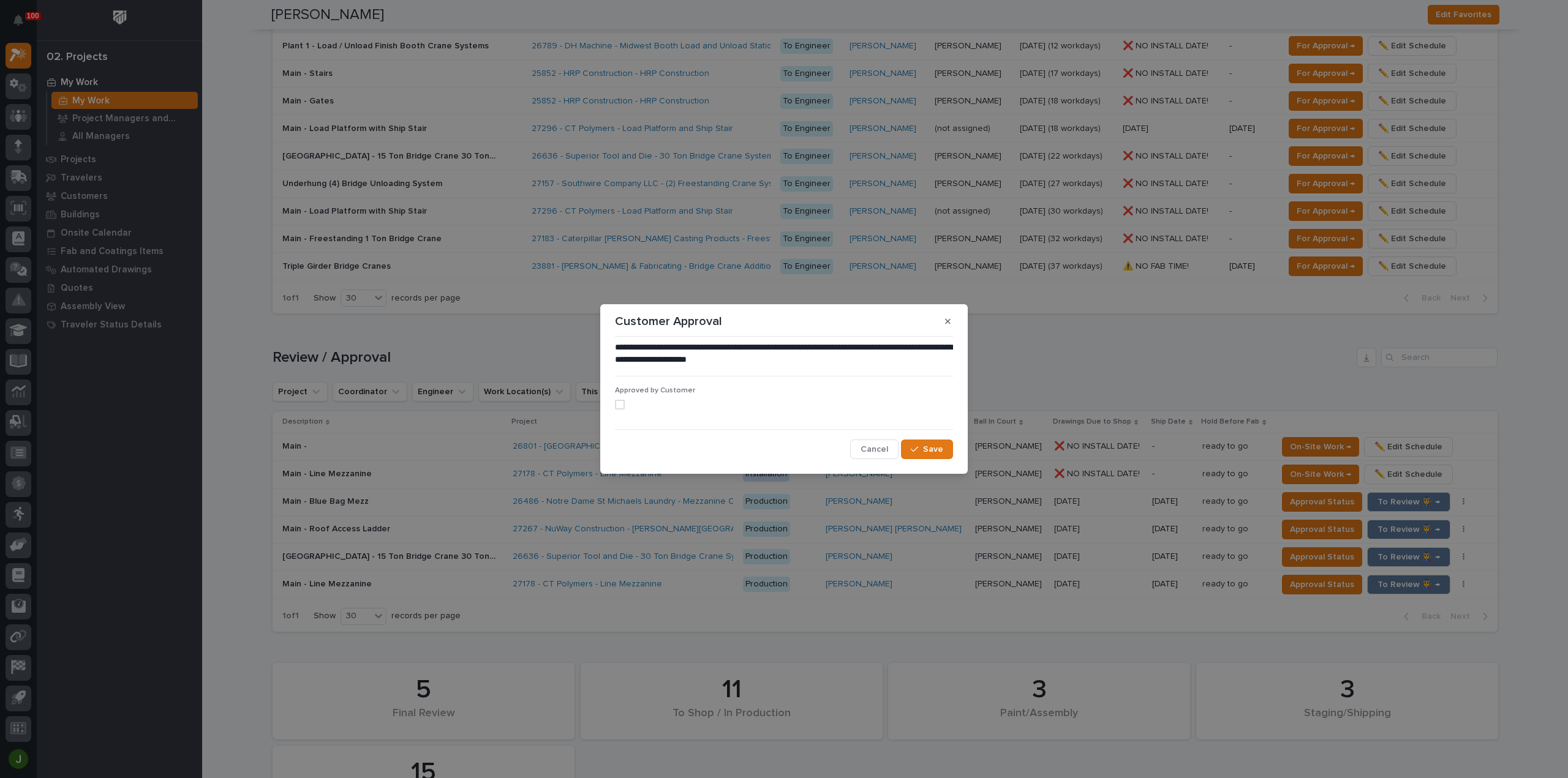
click at [616, 407] on span at bounding box center [620, 405] width 10 height 10
click at [925, 449] on span "Save" at bounding box center [933, 449] width 20 height 11
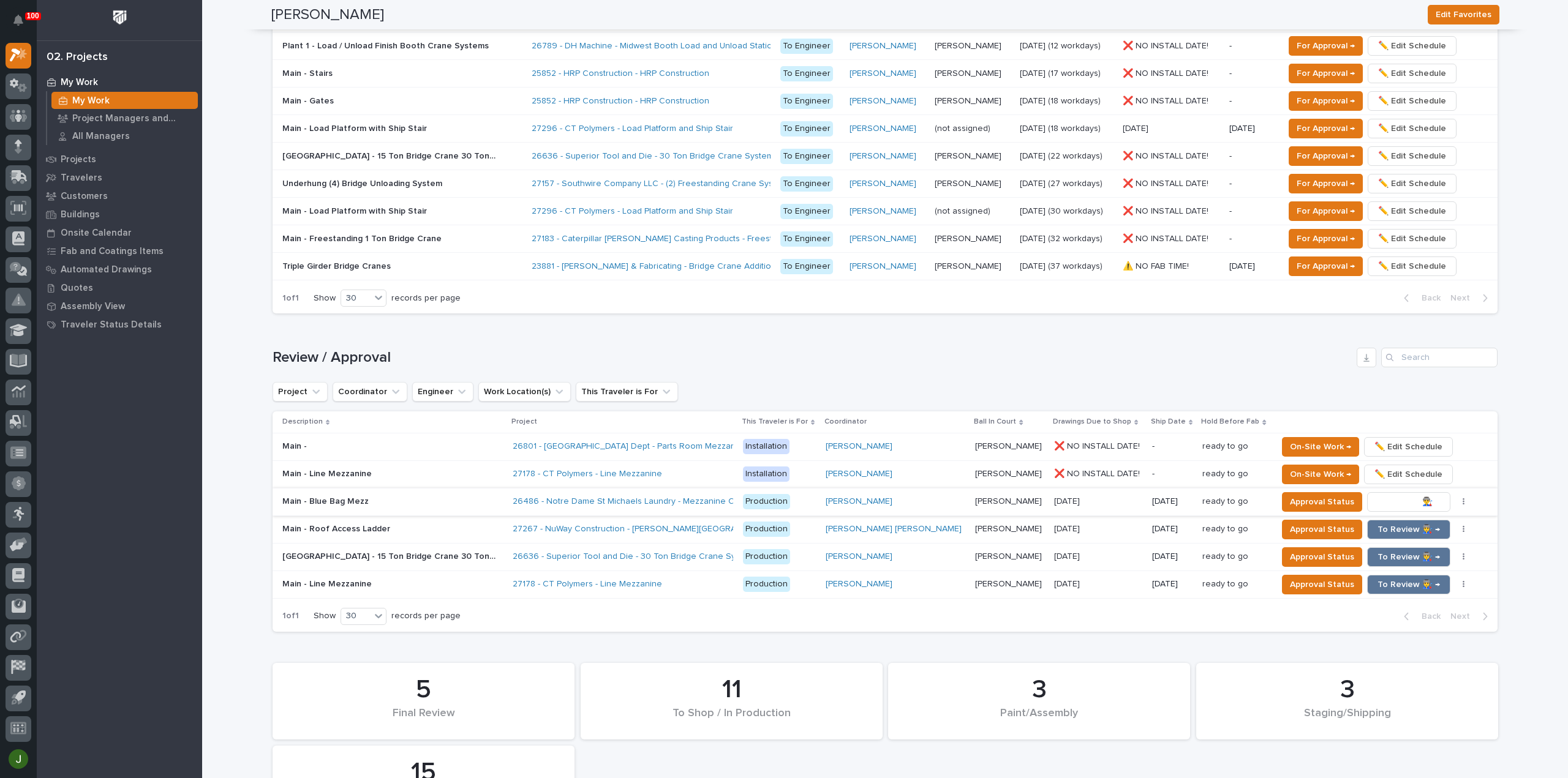
click at [1384, 499] on span "To Review 👨‍🏭 →" at bounding box center [1408, 502] width 62 height 15
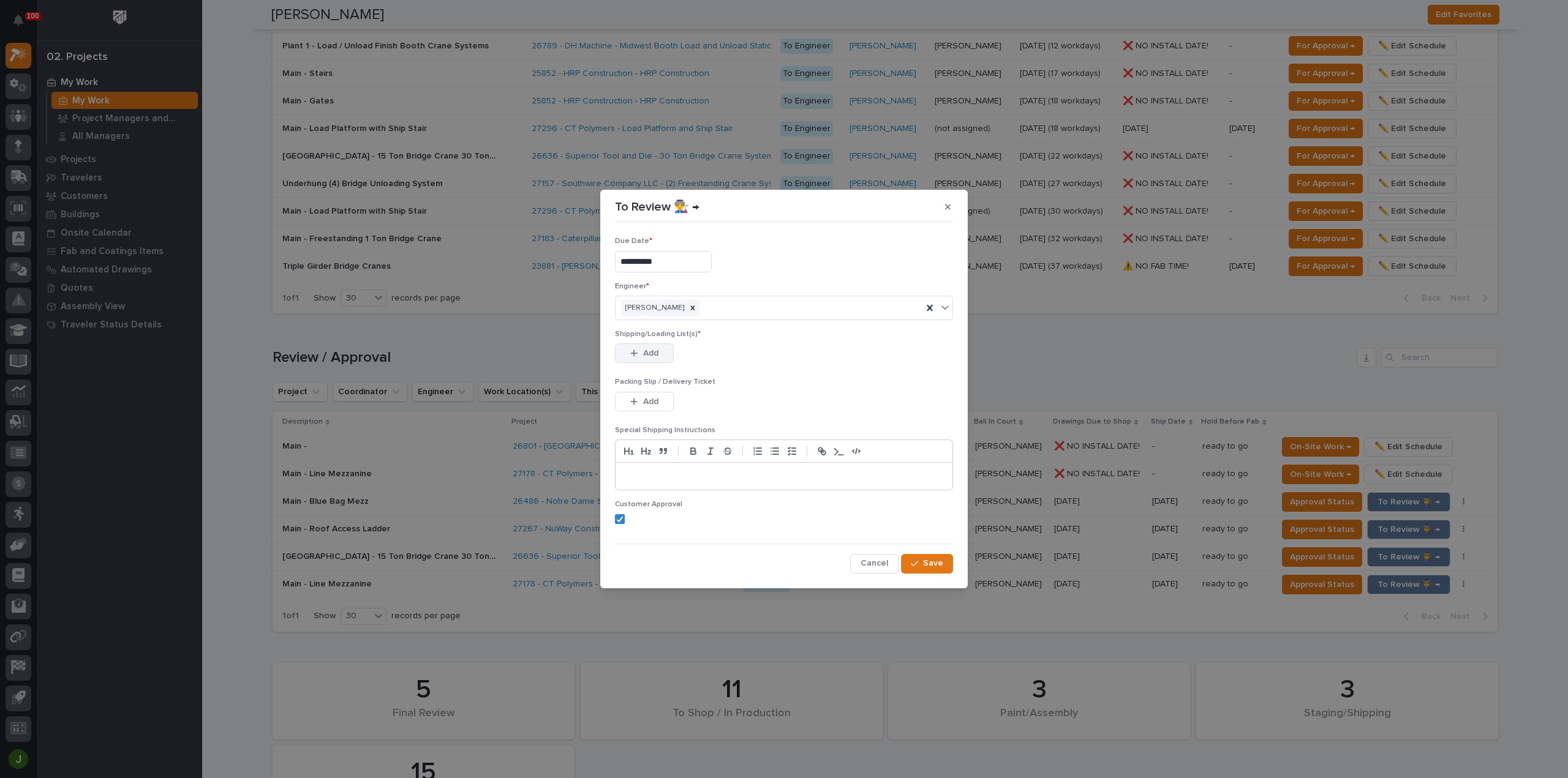
click at [636, 348] on button "Add" at bounding box center [644, 354] width 59 height 20
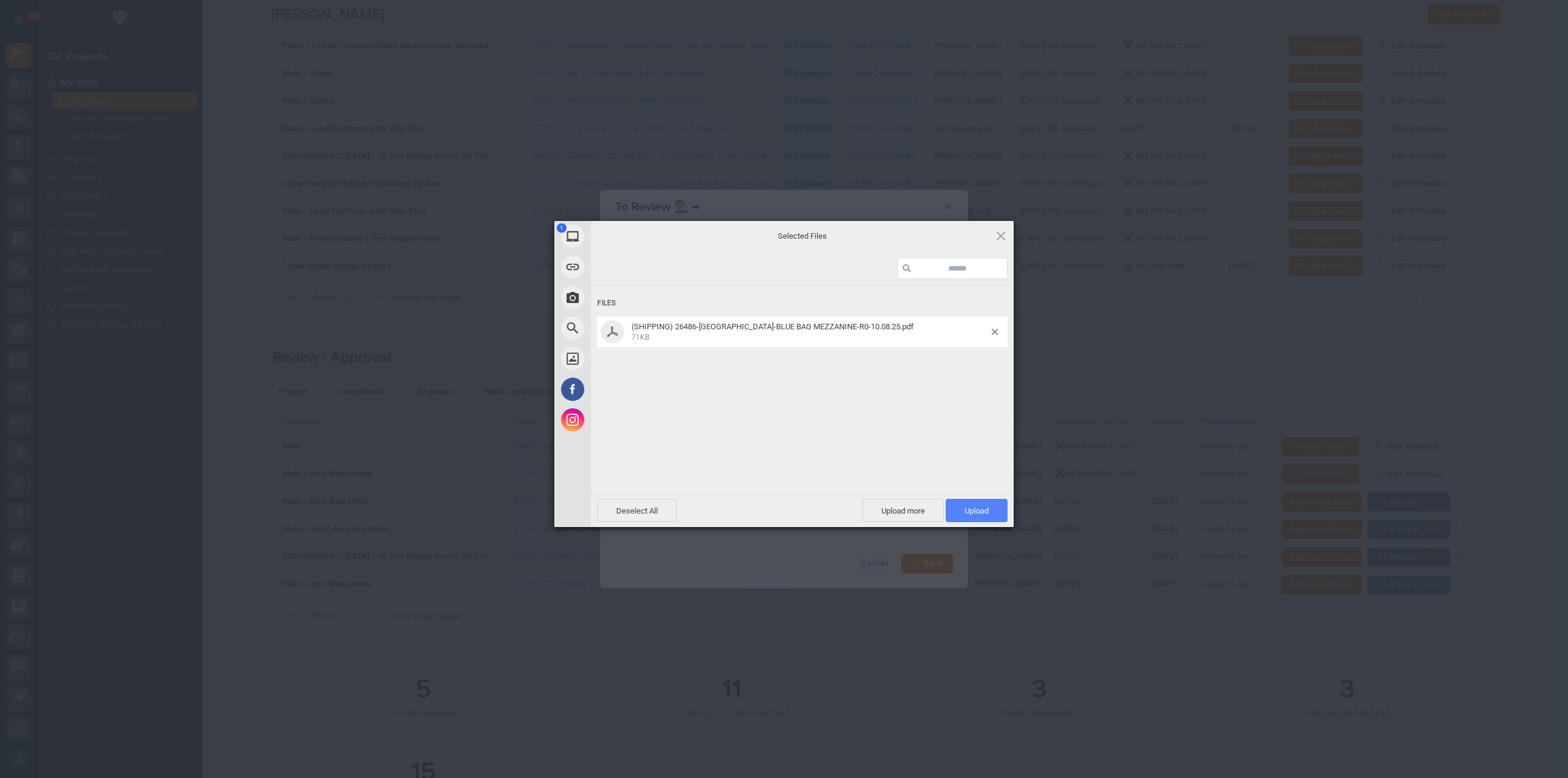
click at [970, 506] on span "Upload 1" at bounding box center [976, 510] width 24 height 9
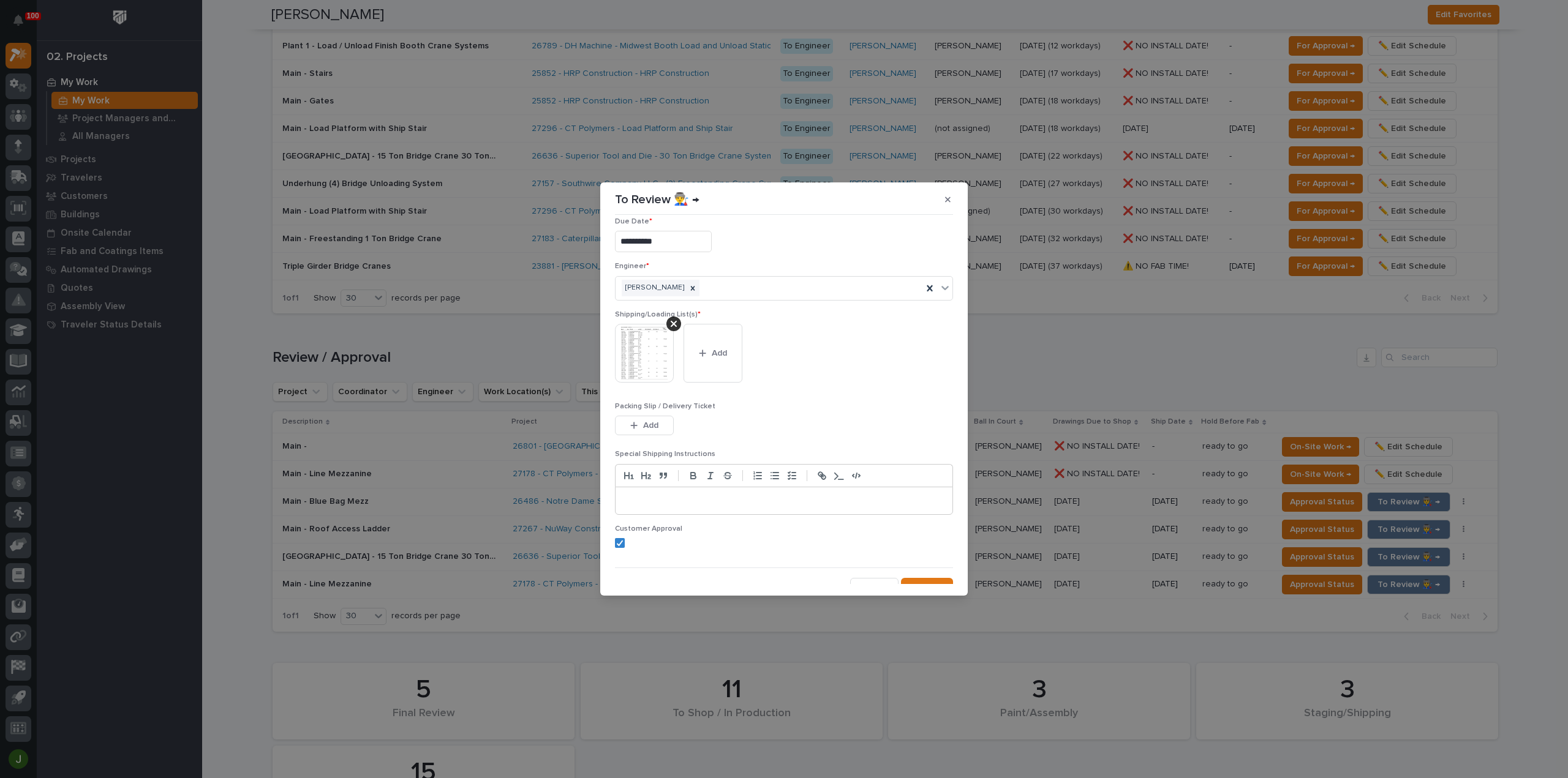
scroll to position [25, 0]
click at [923, 570] on span "Save" at bounding box center [933, 576] width 20 height 11
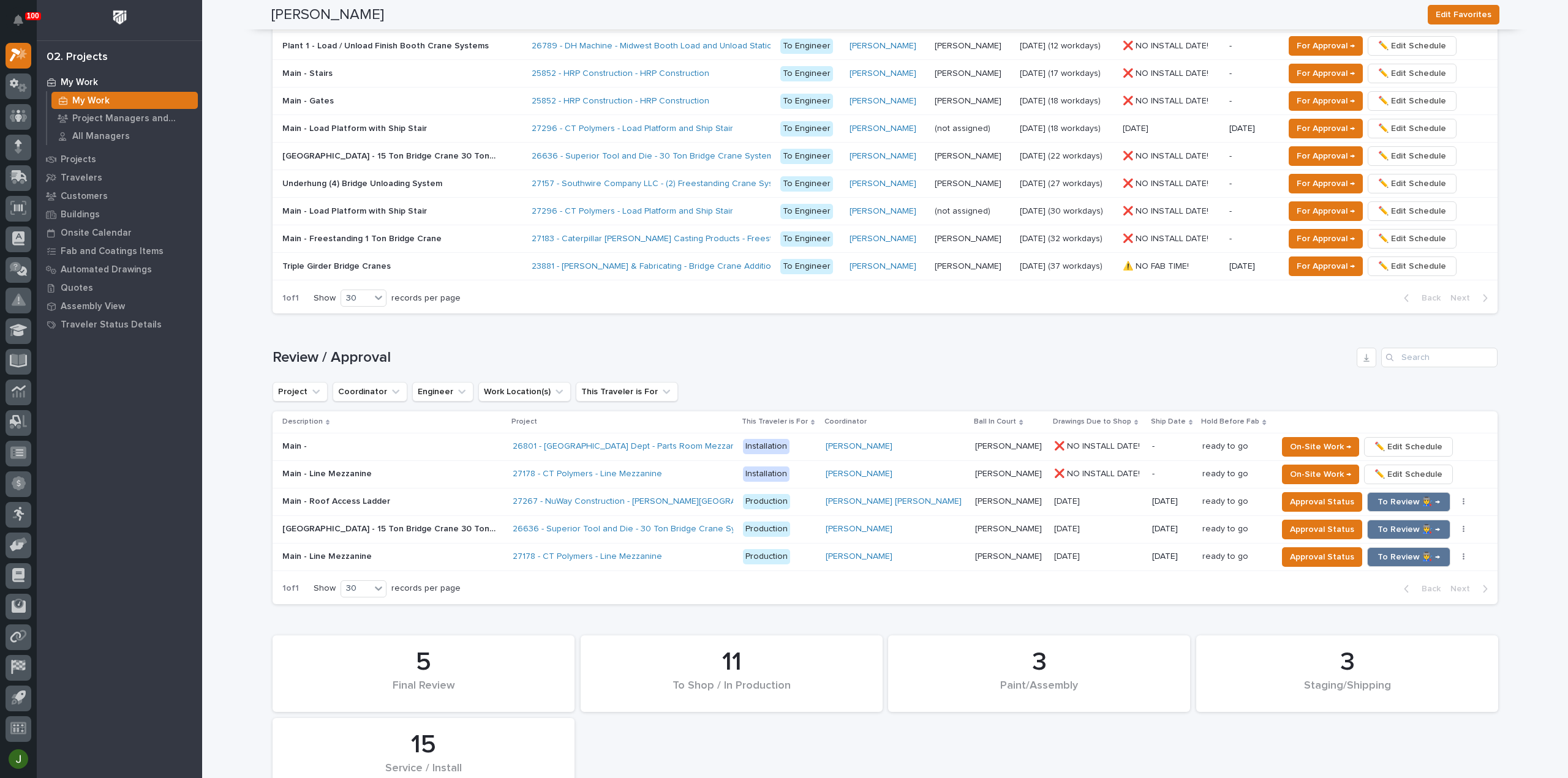
scroll to position [802, 0]
